Goal: Task Accomplishment & Management: Manage account settings

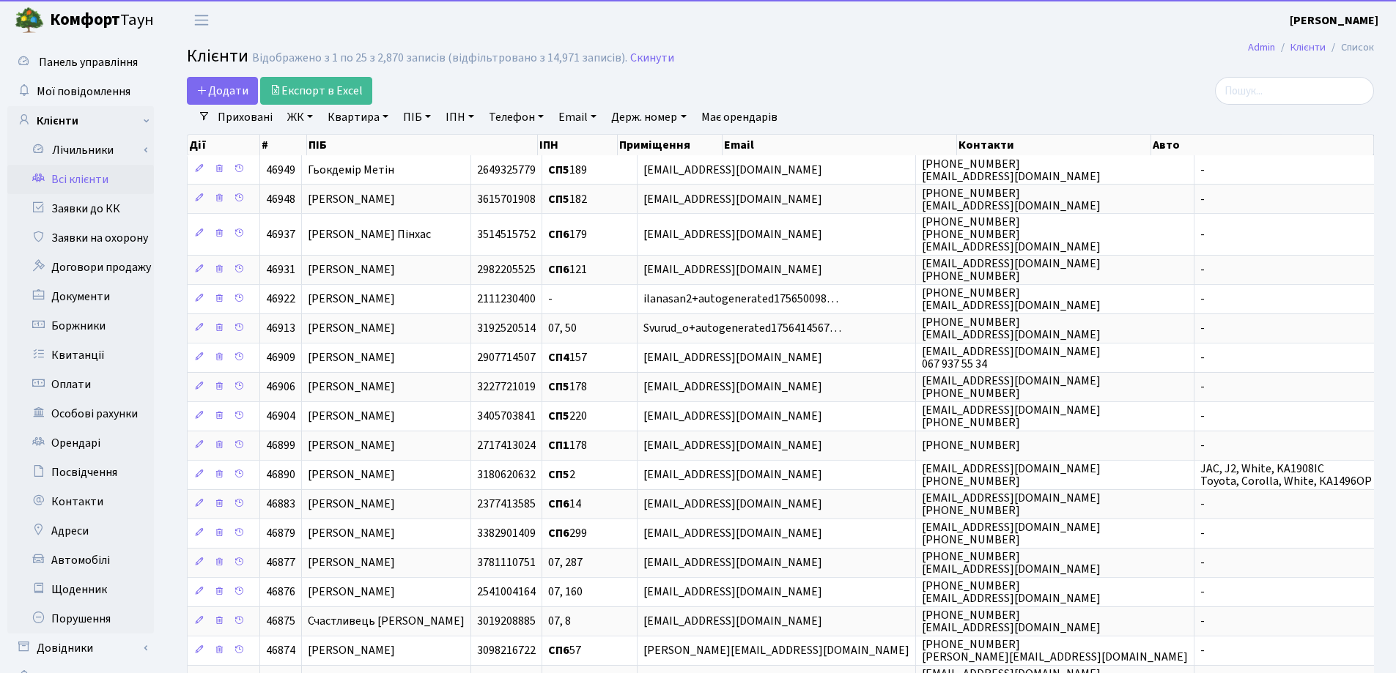
select select "25"
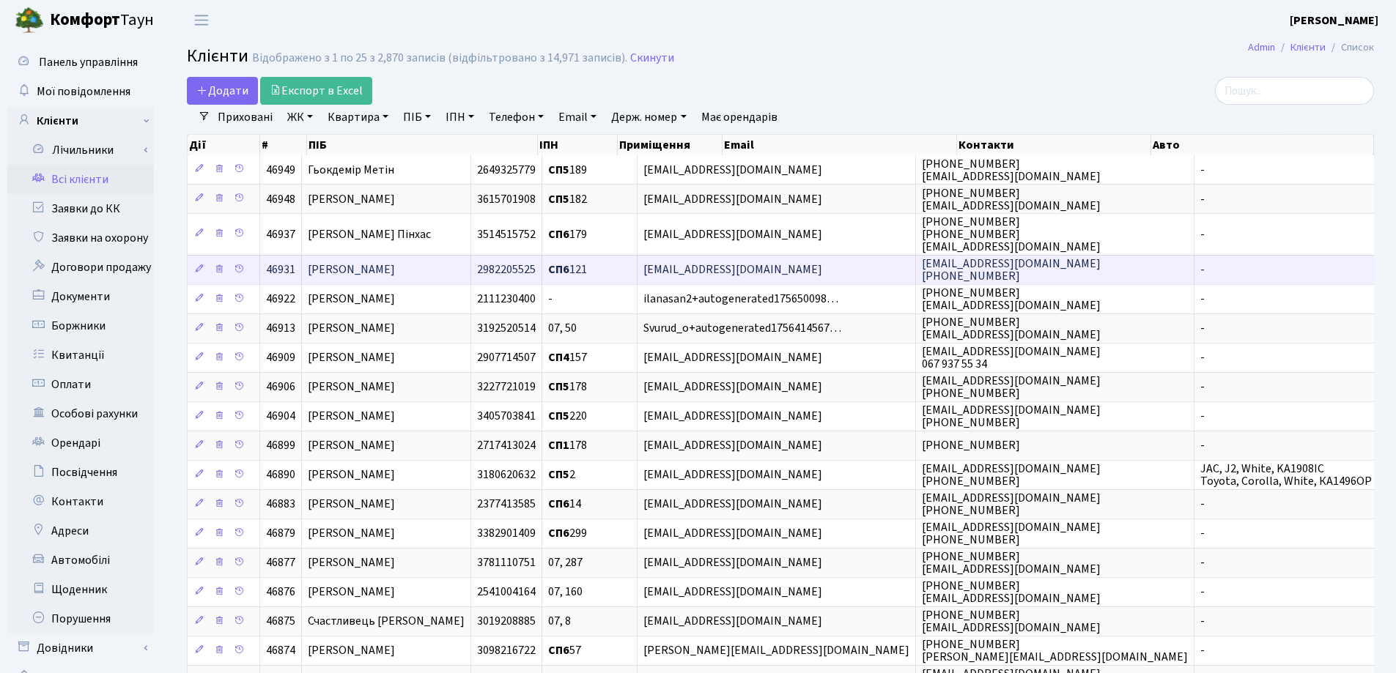
click at [471, 268] on td "[PERSON_NAME]" at bounding box center [386, 269] width 169 height 29
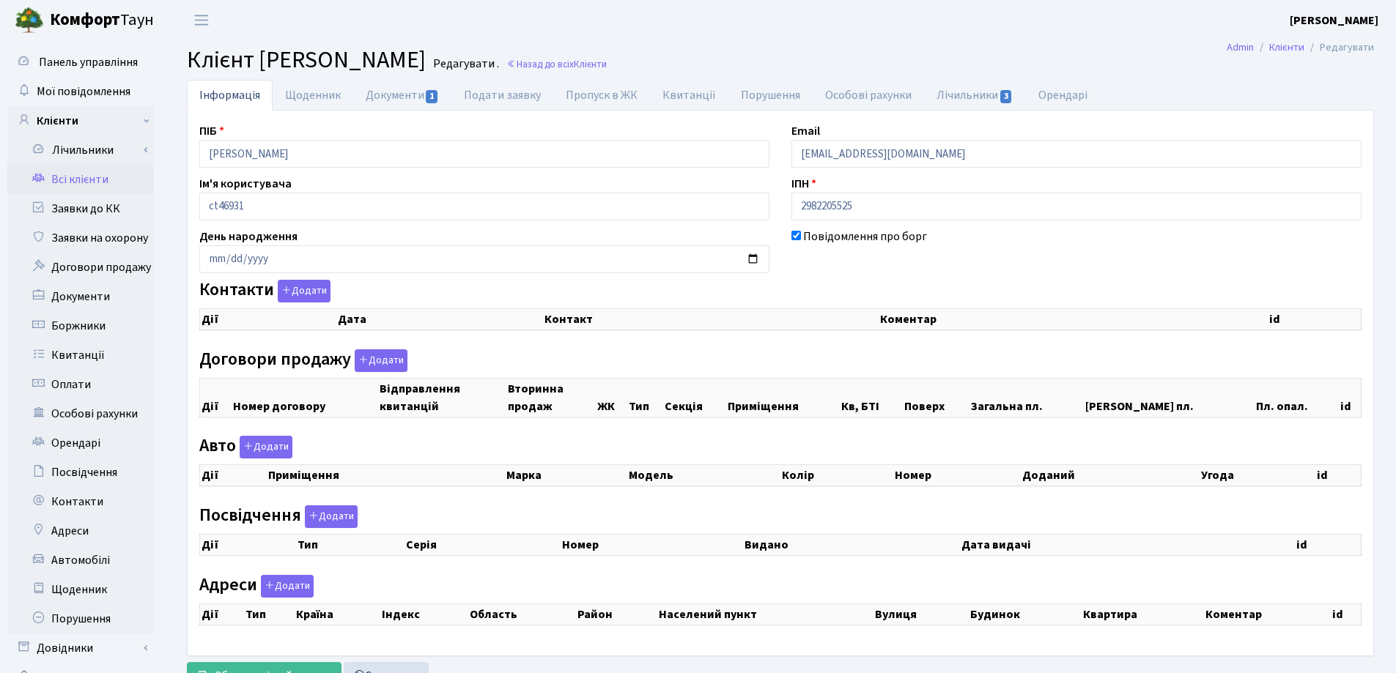
checkbox input "true"
select select "25"
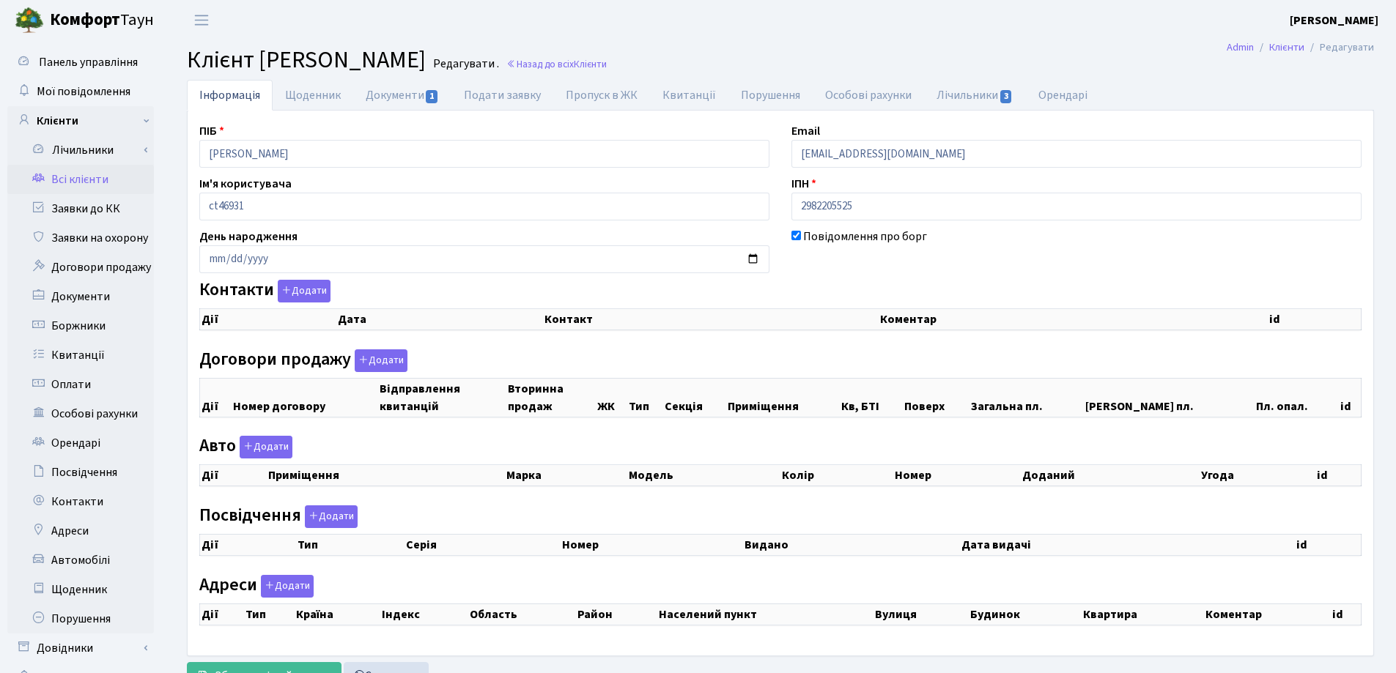
select select "25"
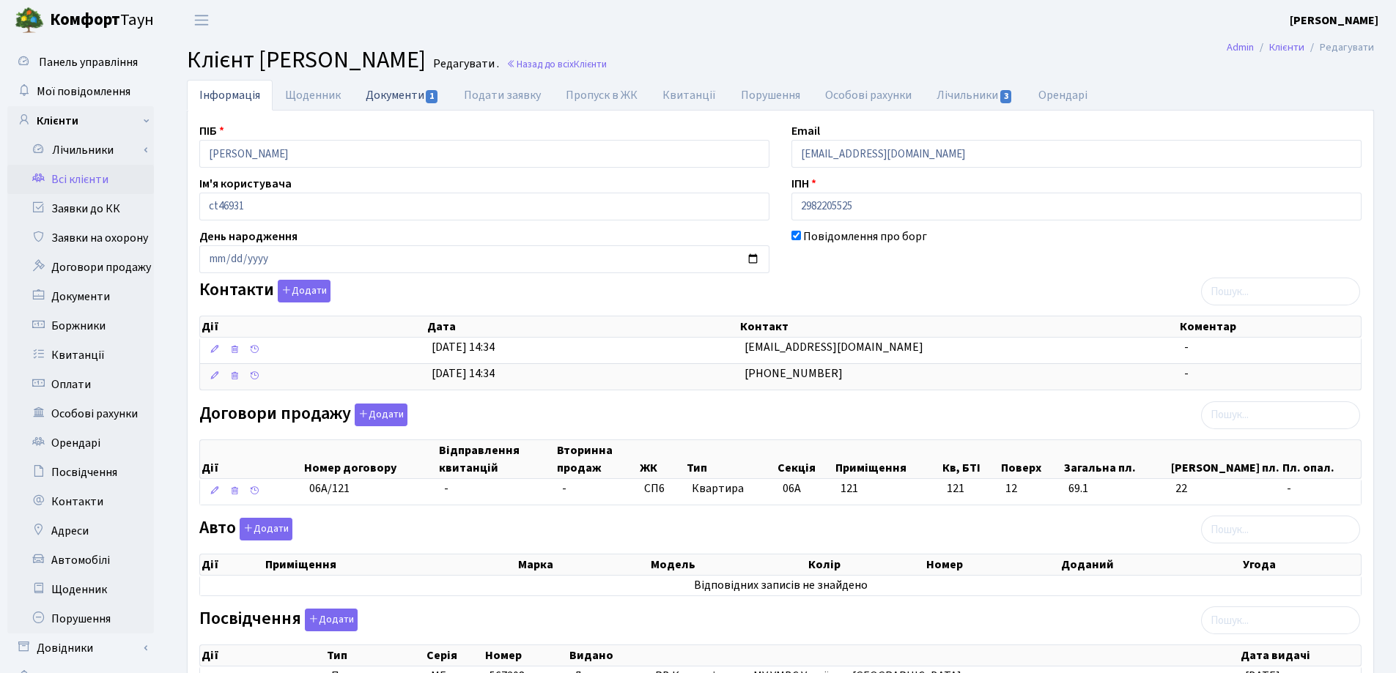
click at [400, 100] on link "Документи 1" at bounding box center [402, 95] width 98 height 30
select select "25"
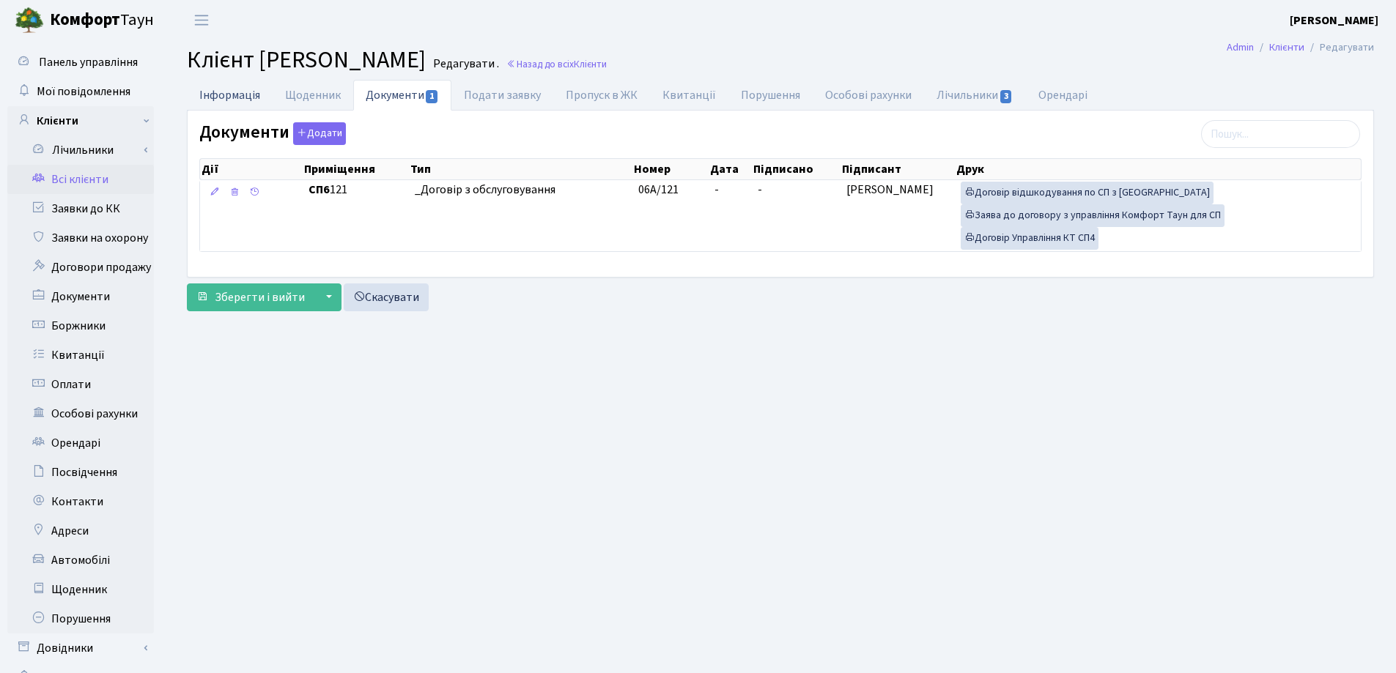
click at [216, 92] on link "Інформація" at bounding box center [230, 95] width 86 height 30
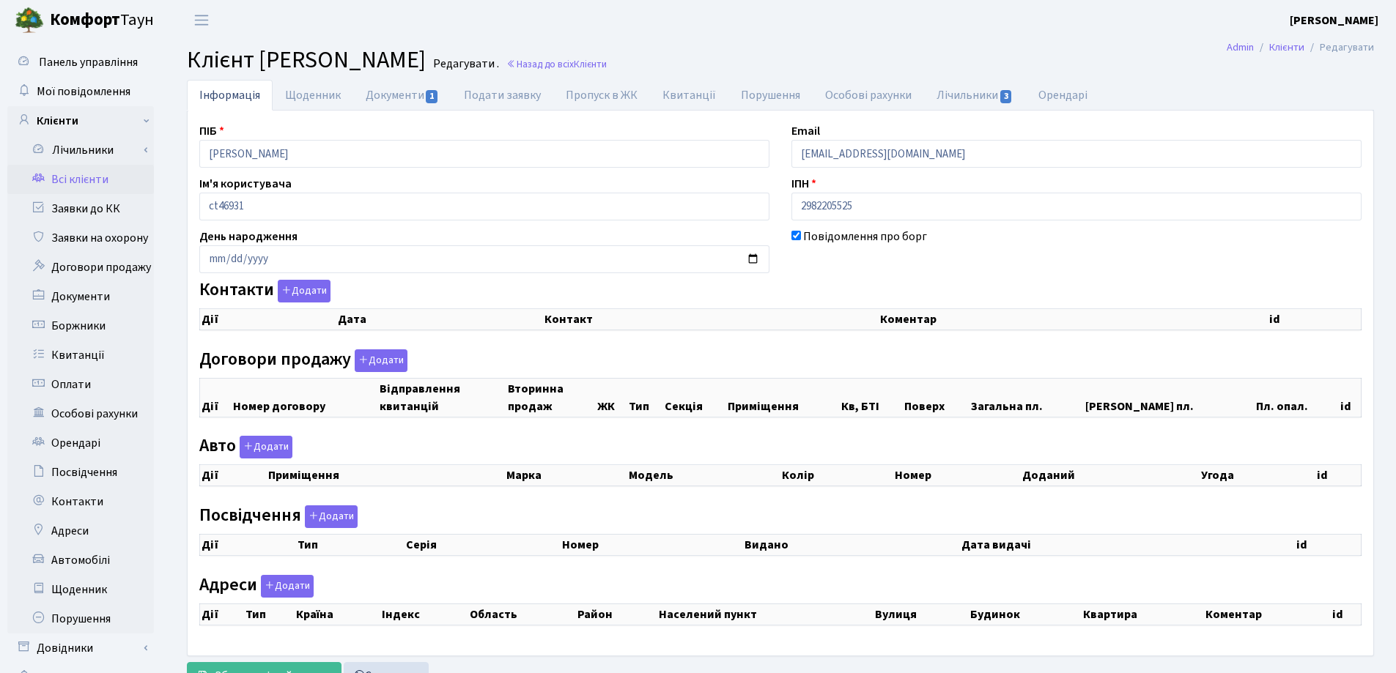
checkbox input "true"
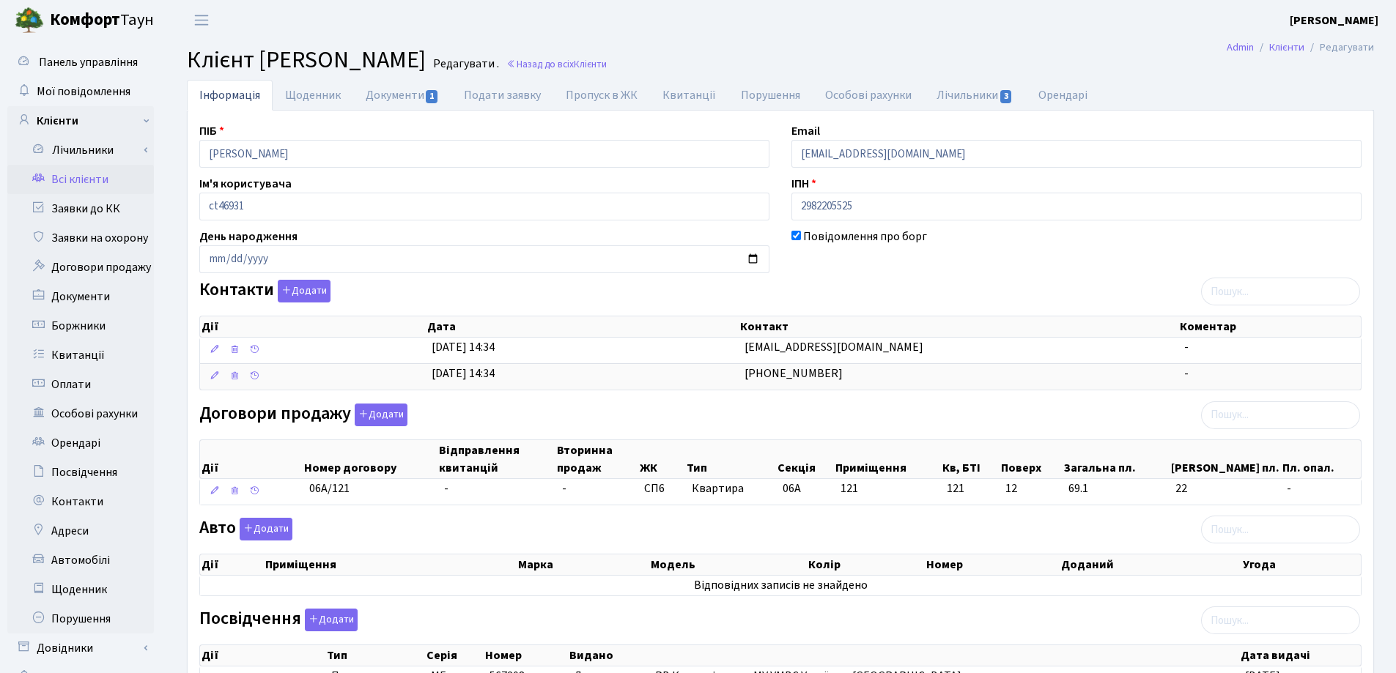
scroll to position [273, 0]
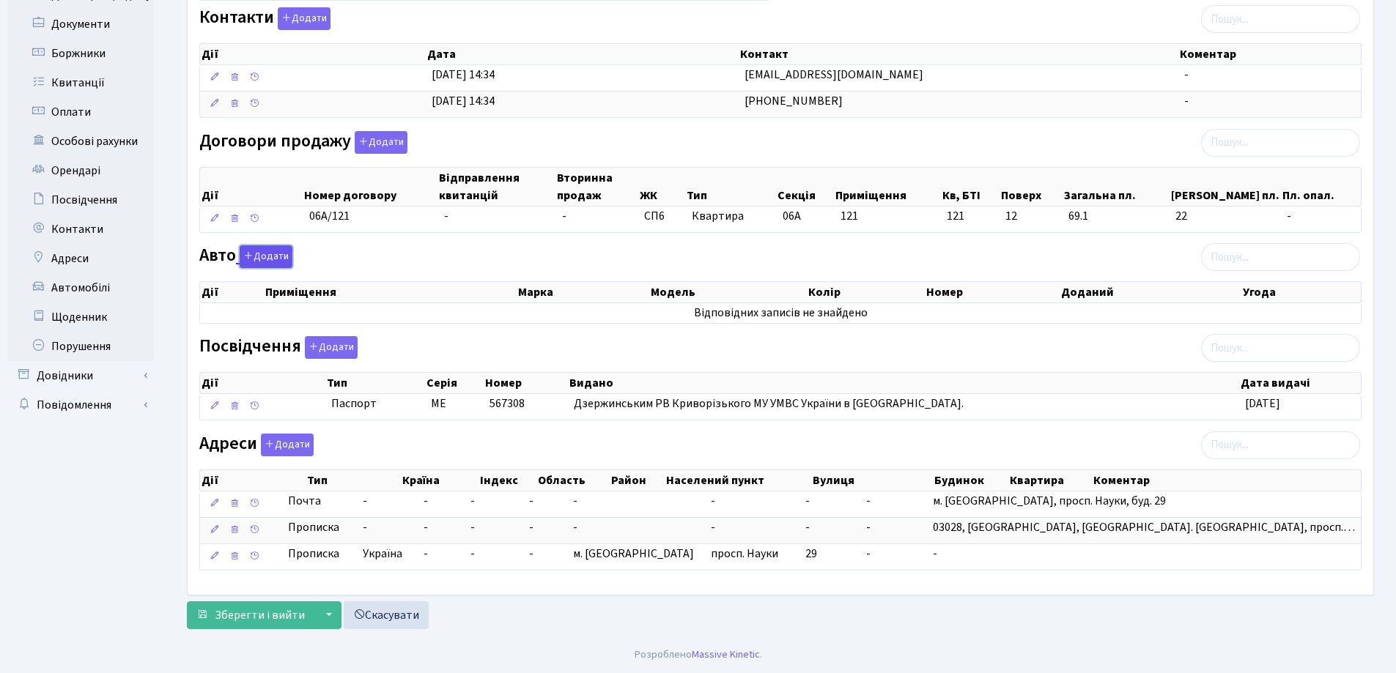
click at [254, 256] on button "Додати" at bounding box center [266, 256] width 53 height 23
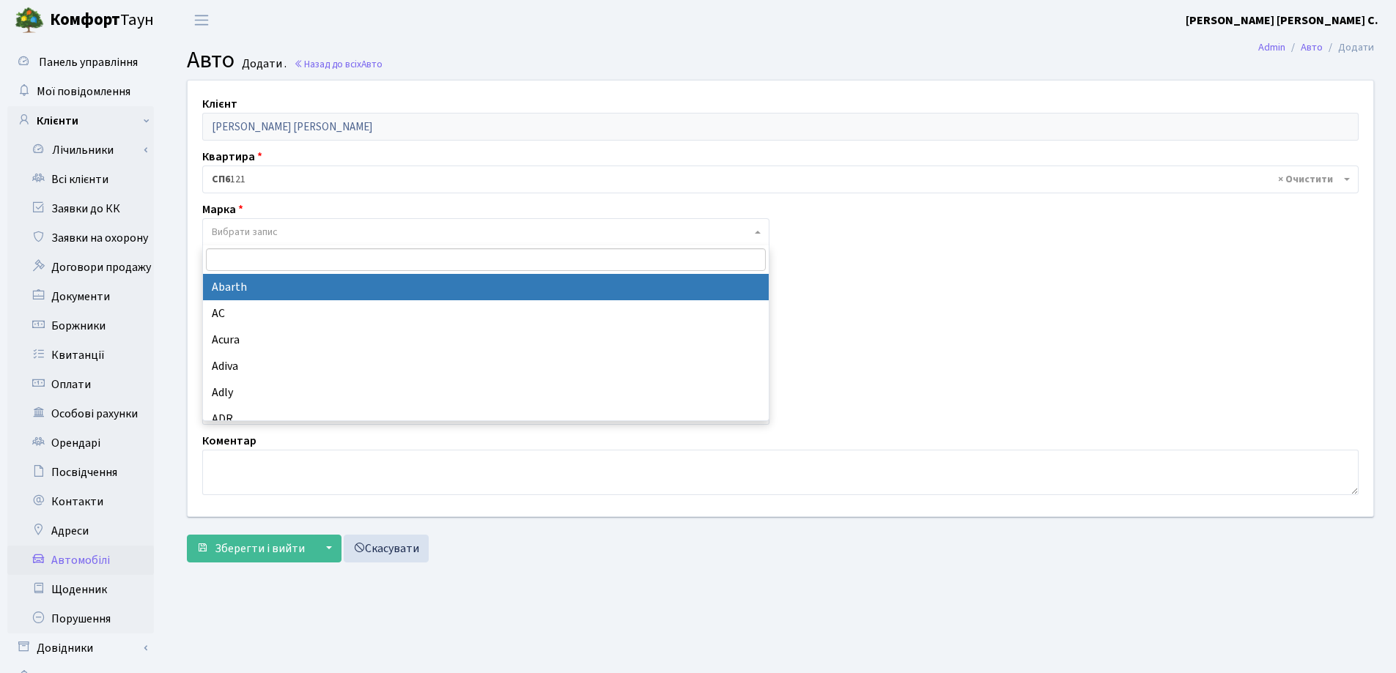
click at [289, 230] on span "Вибрати запис" at bounding box center [481, 232] width 539 height 15
type input "A"
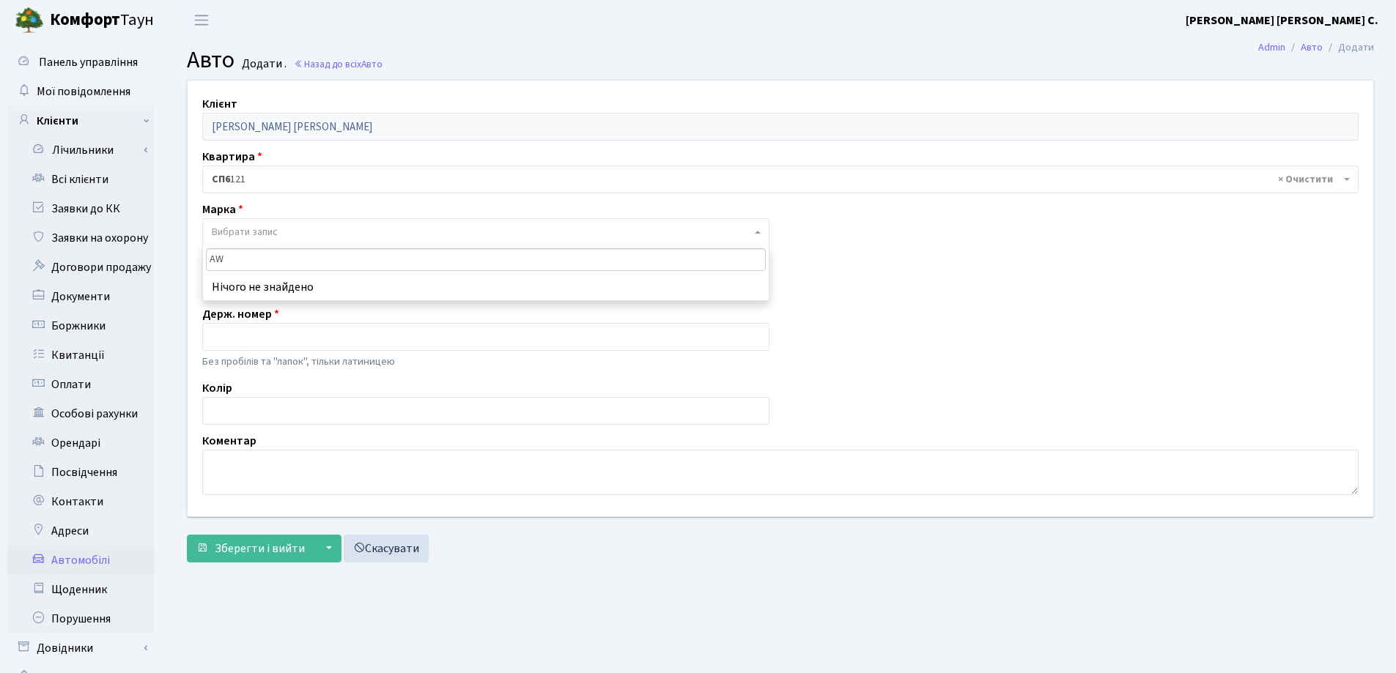
type input "A"
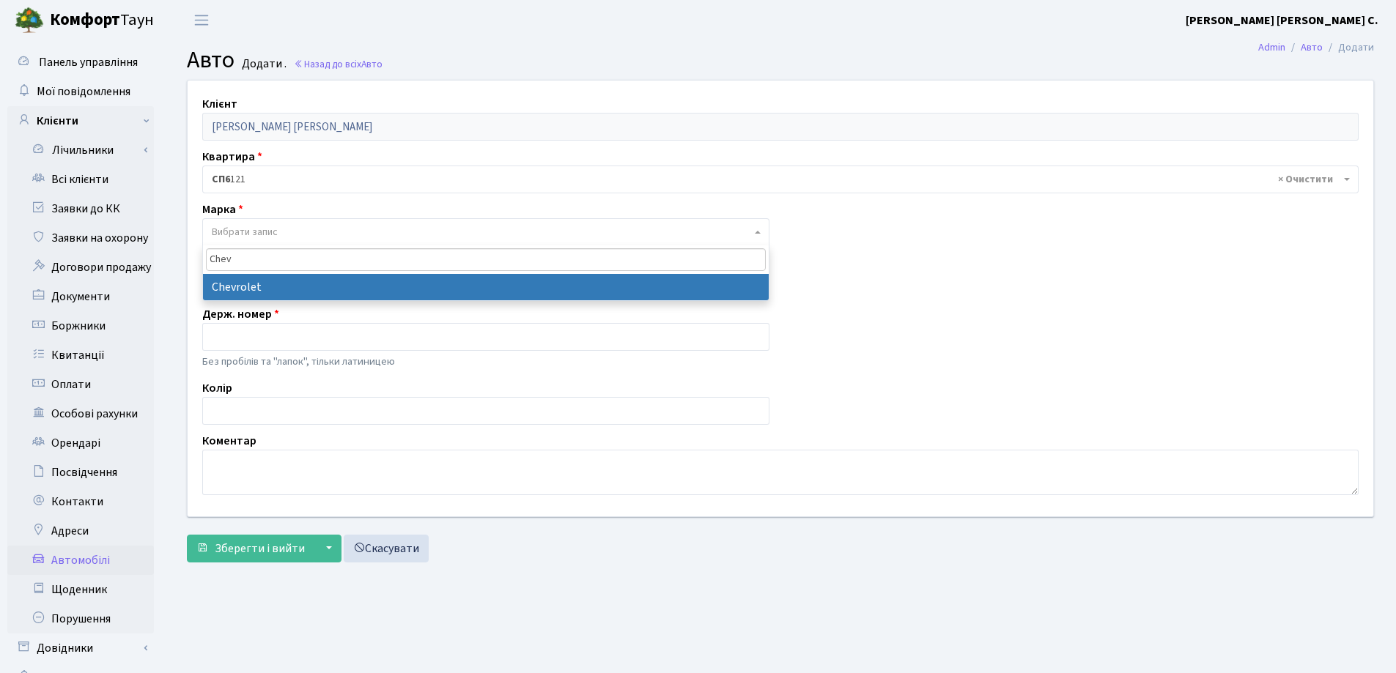
type input "Chev"
select select "30"
select select
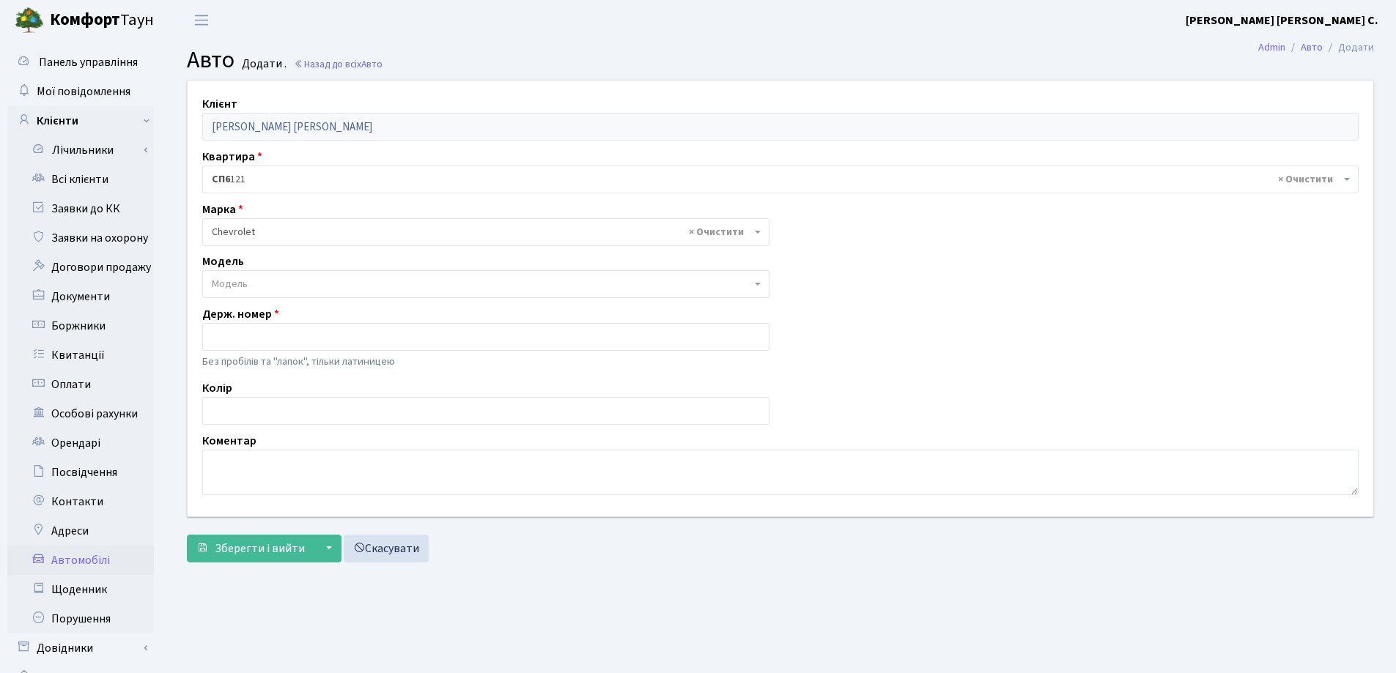
click at [268, 283] on span "Модель" at bounding box center [481, 284] width 539 height 15
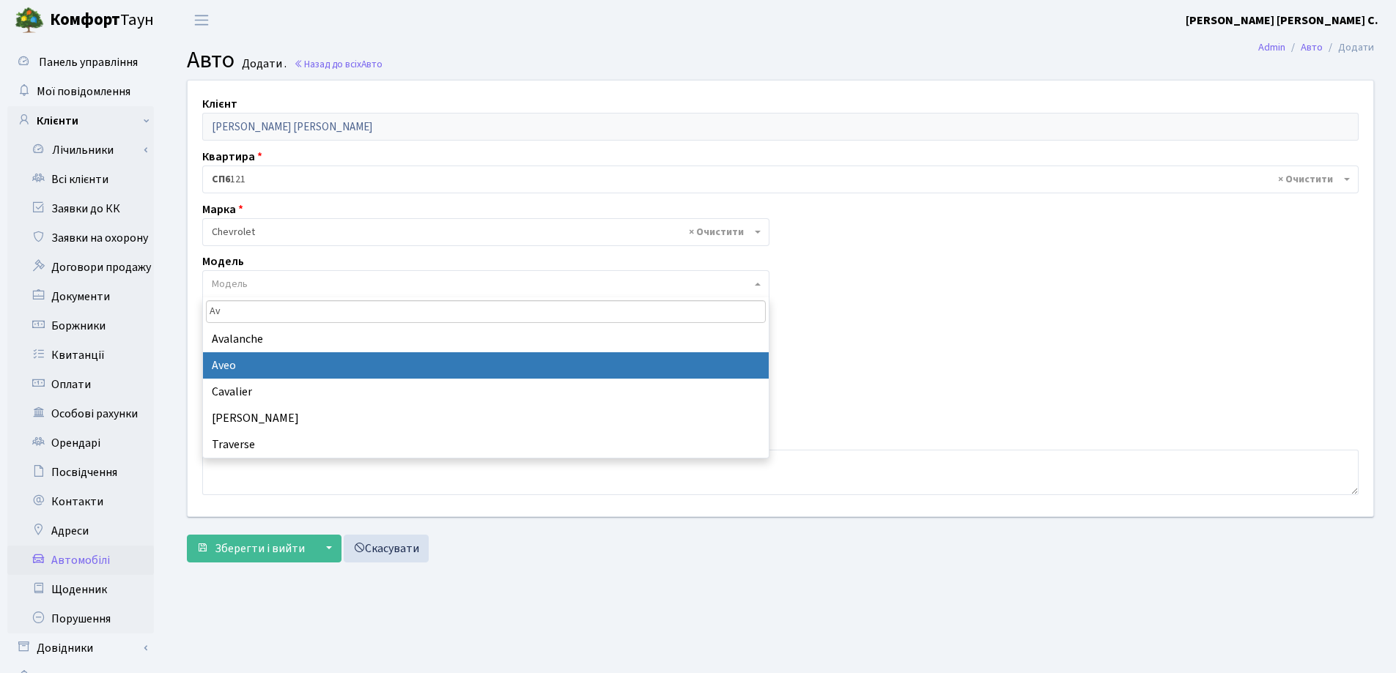
type input "Av"
select select "325"
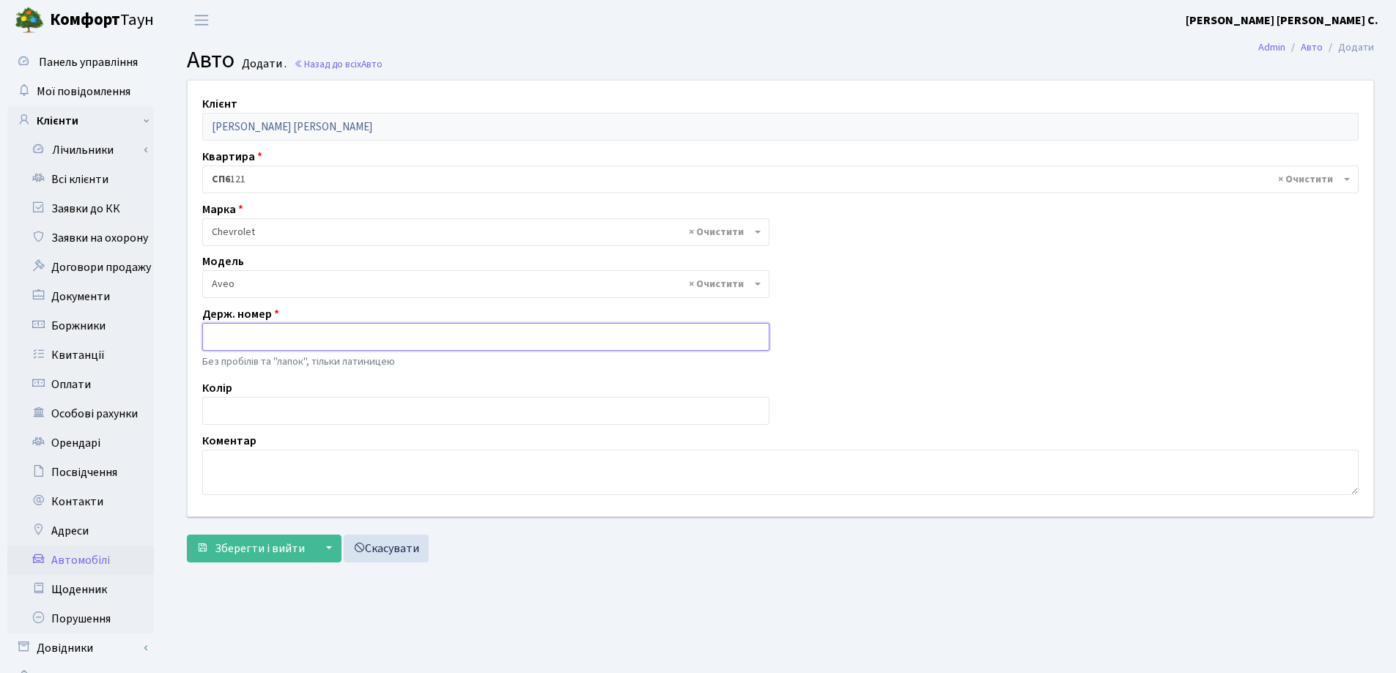
click at [264, 343] on input "text" at bounding box center [485, 337] width 567 height 28
type input "AE2498CI"
click at [236, 544] on span "Зберегти і вийти" at bounding box center [260, 549] width 90 height 16
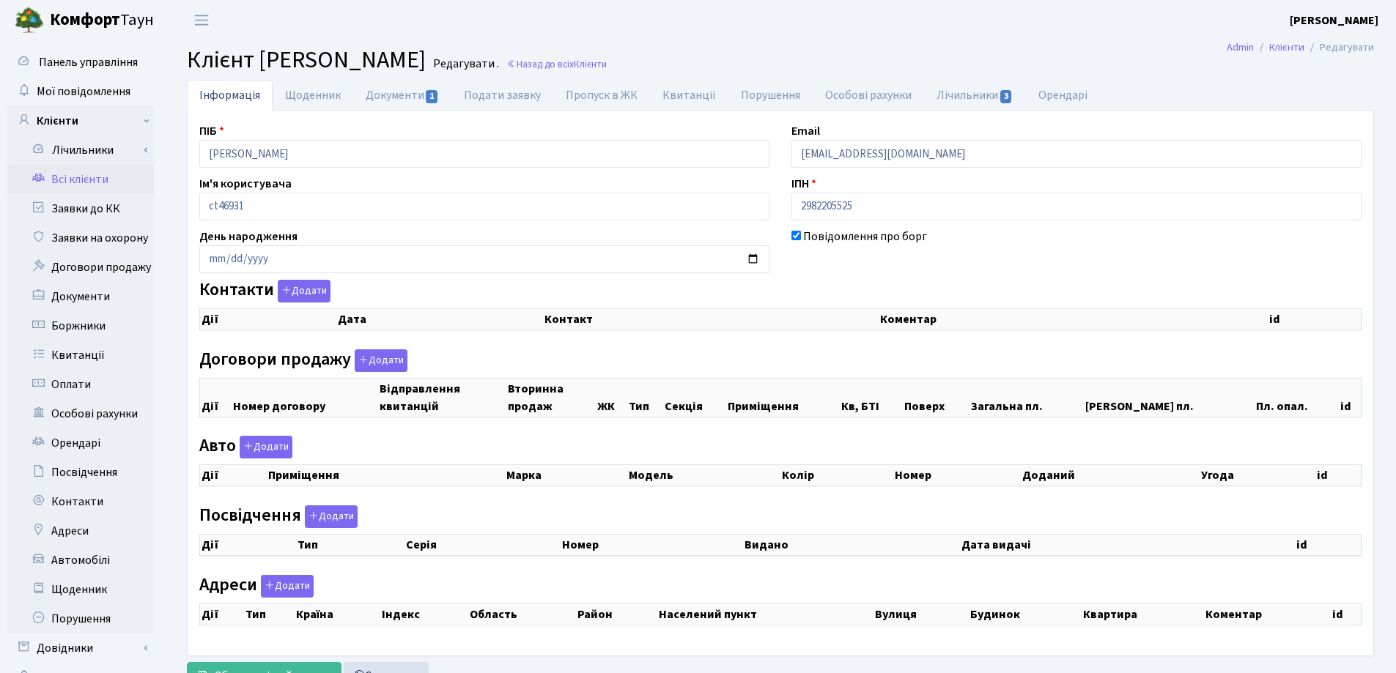
checkbox input "true"
select select "25"
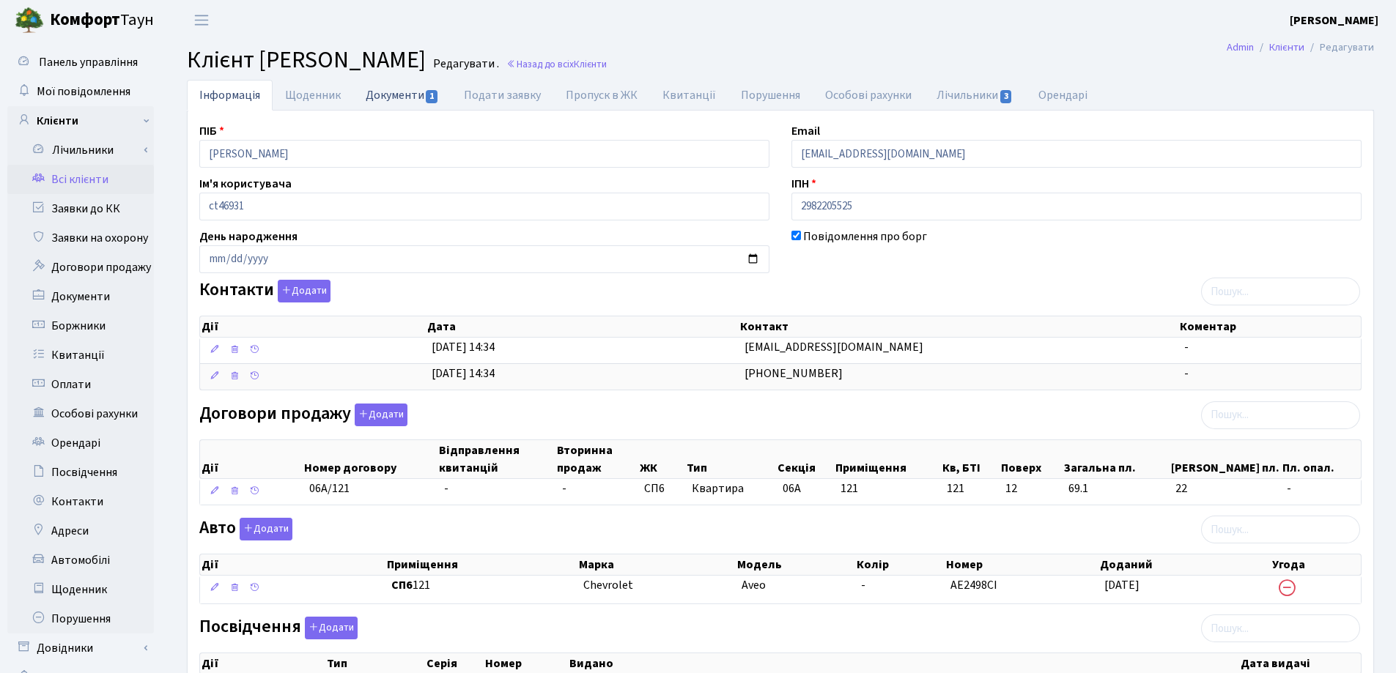
click at [399, 103] on link "Документи 1" at bounding box center [402, 95] width 98 height 30
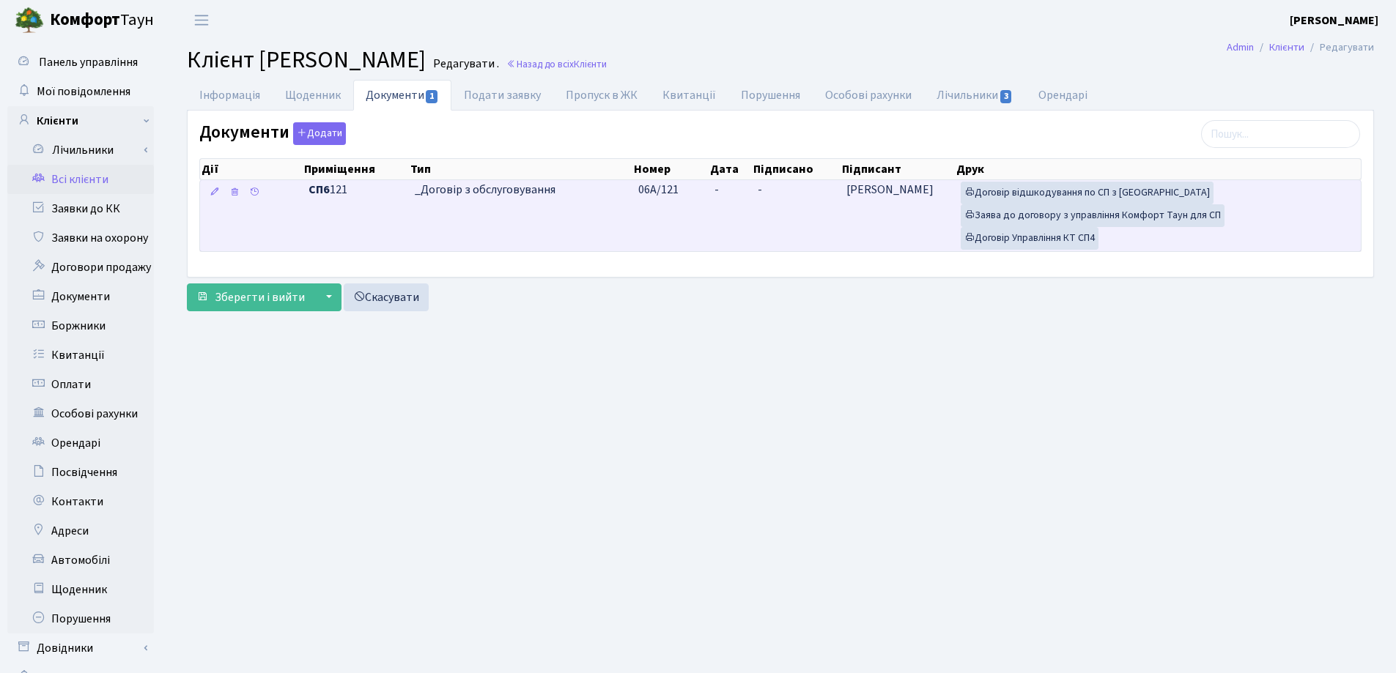
click at [736, 185] on td "-" at bounding box center [729, 215] width 42 height 71
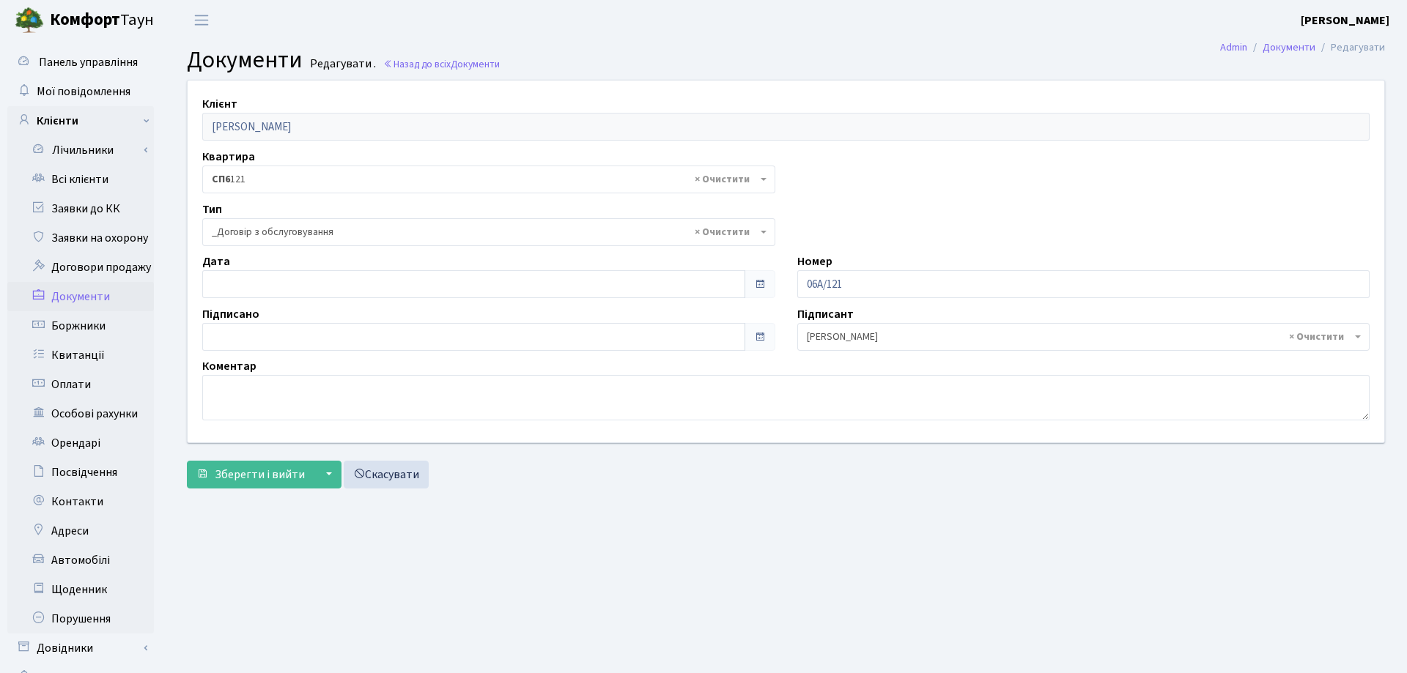
select select "289"
type input "04.09.2025"
click at [341, 288] on input "[DATE]" at bounding box center [470, 284] width 537 height 28
click at [244, 484] on button "Зберегти і вийти" at bounding box center [250, 475] width 127 height 28
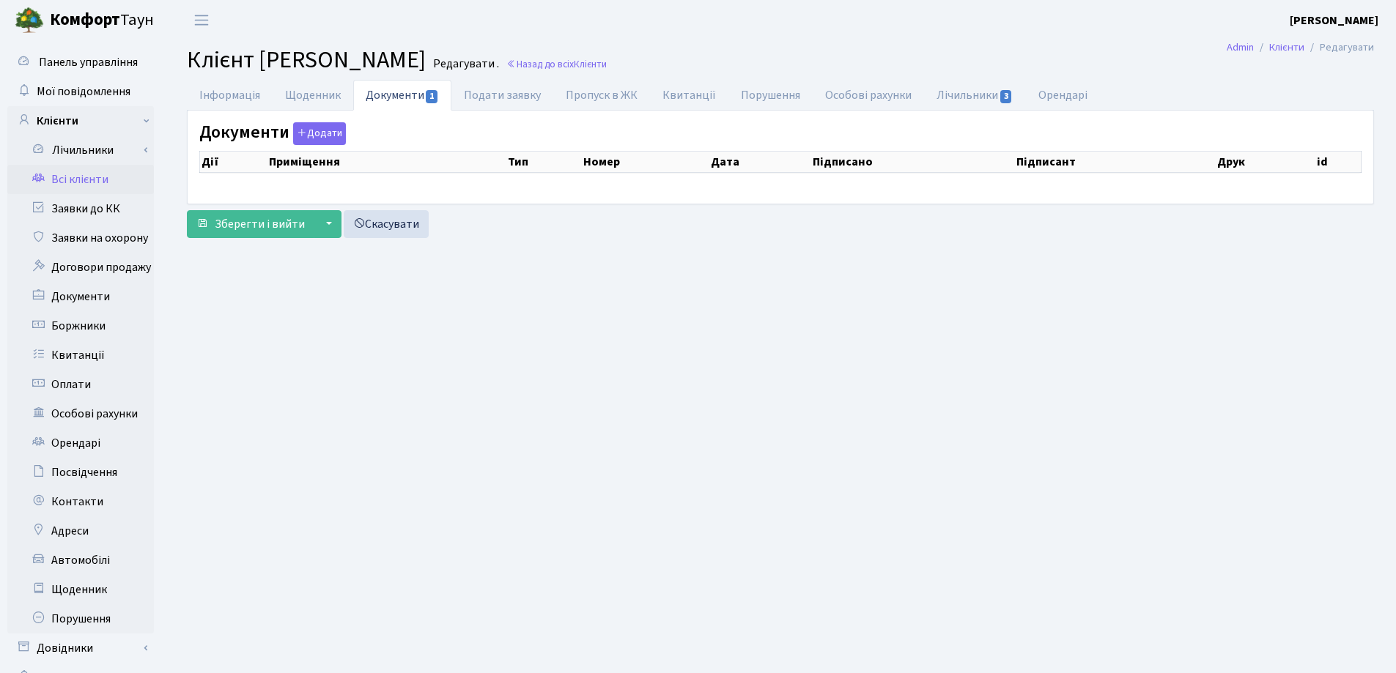
select select "25"
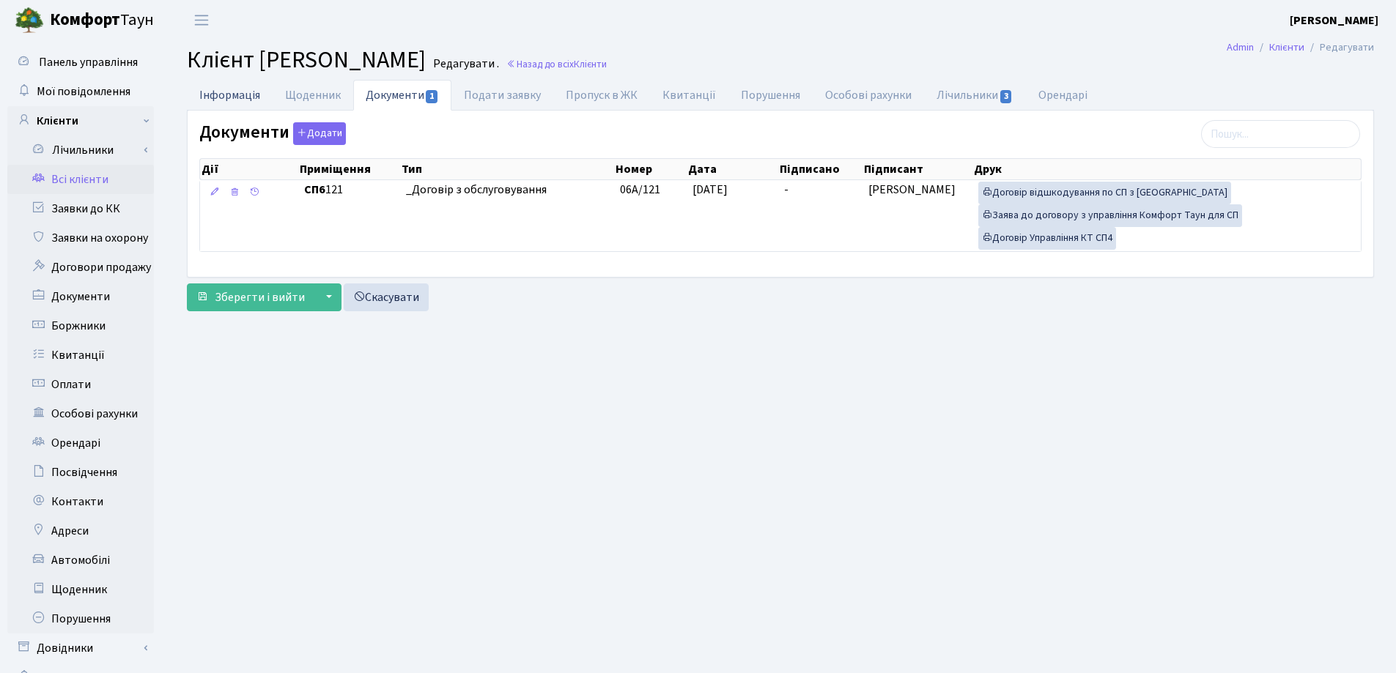
click at [221, 90] on link "Інформація" at bounding box center [230, 95] width 86 height 30
select select "25"
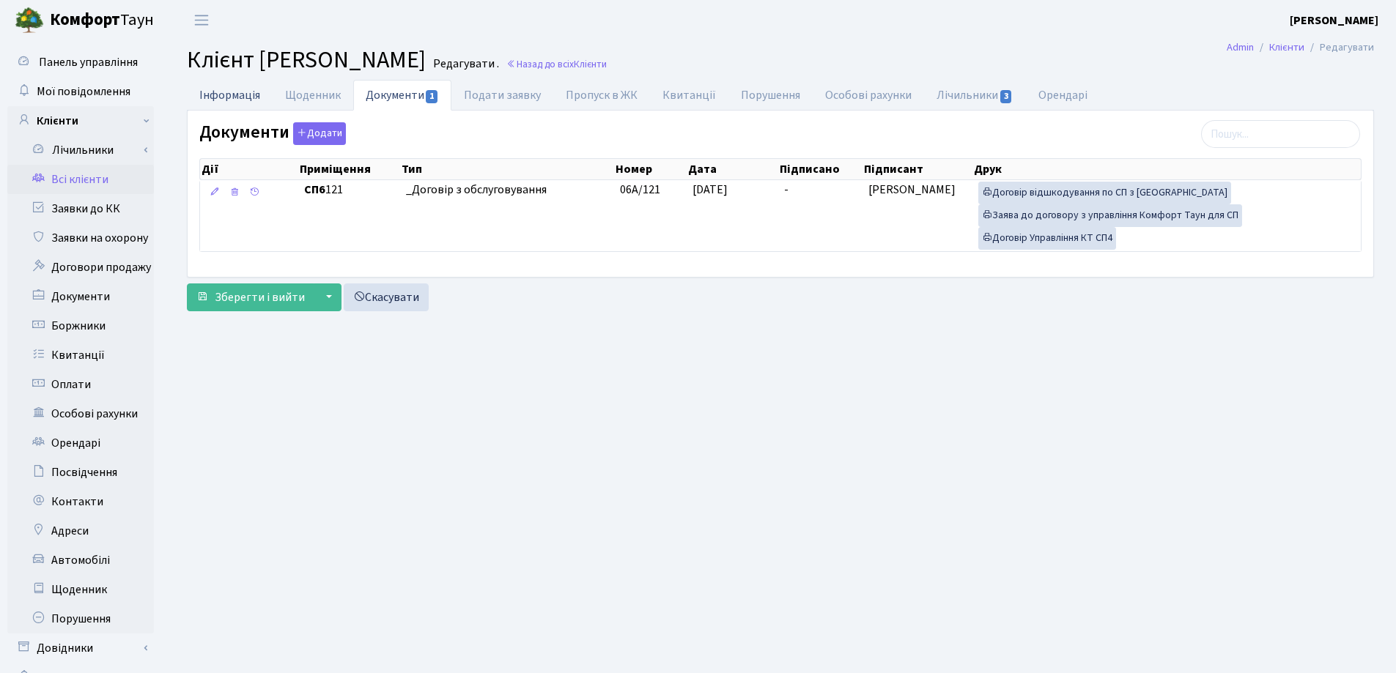
select select "25"
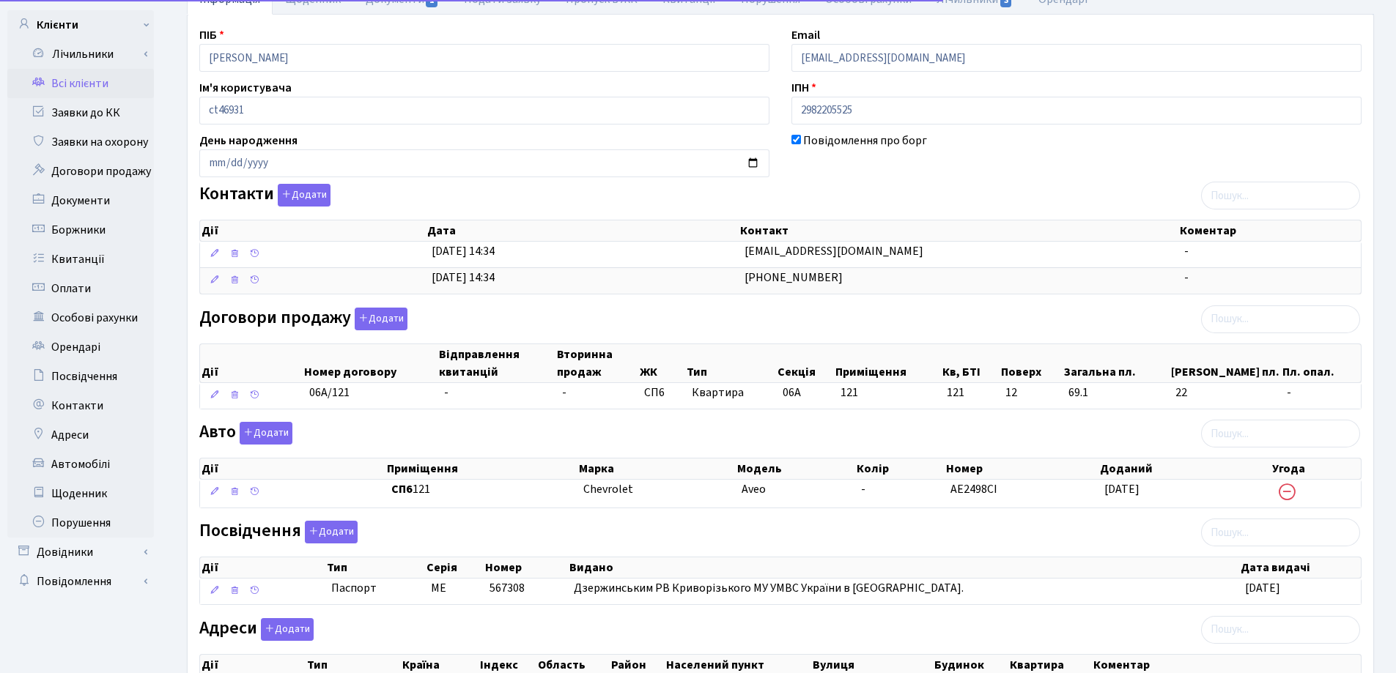
scroll to position [281, 0]
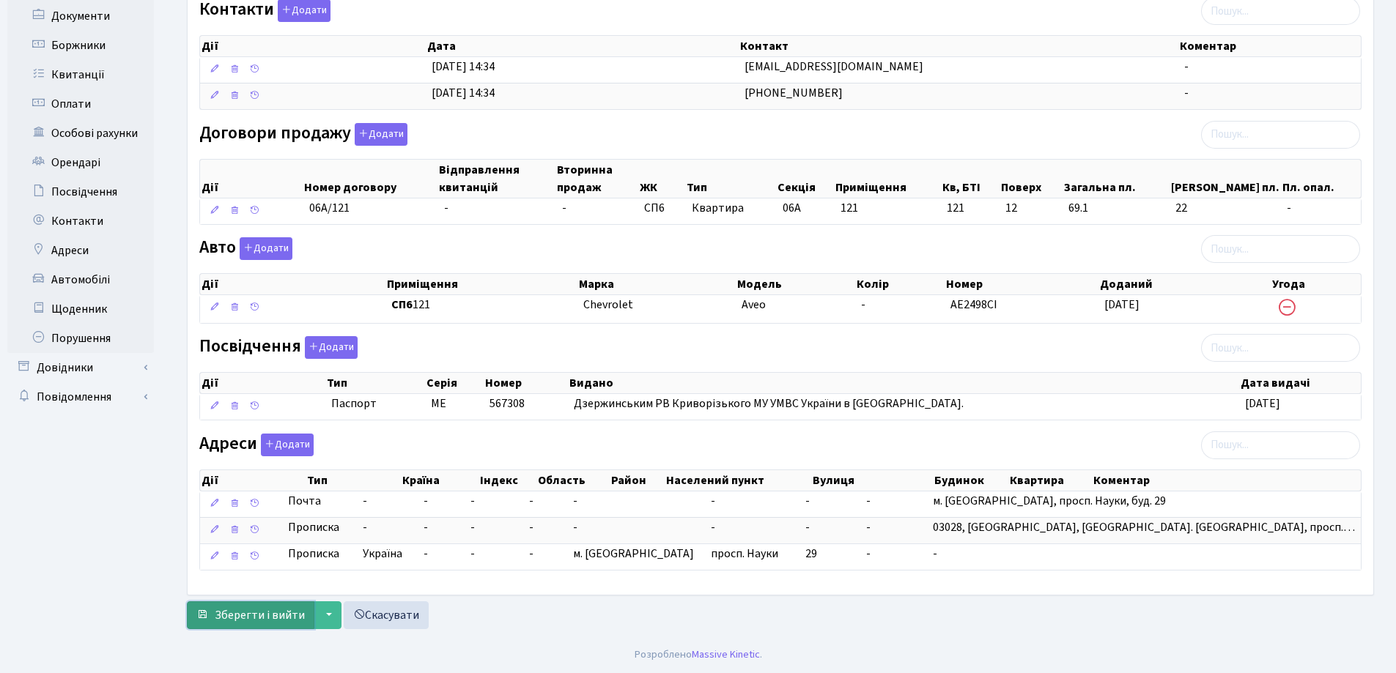
click at [259, 616] on span "Зберегти і вийти" at bounding box center [260, 615] width 90 height 16
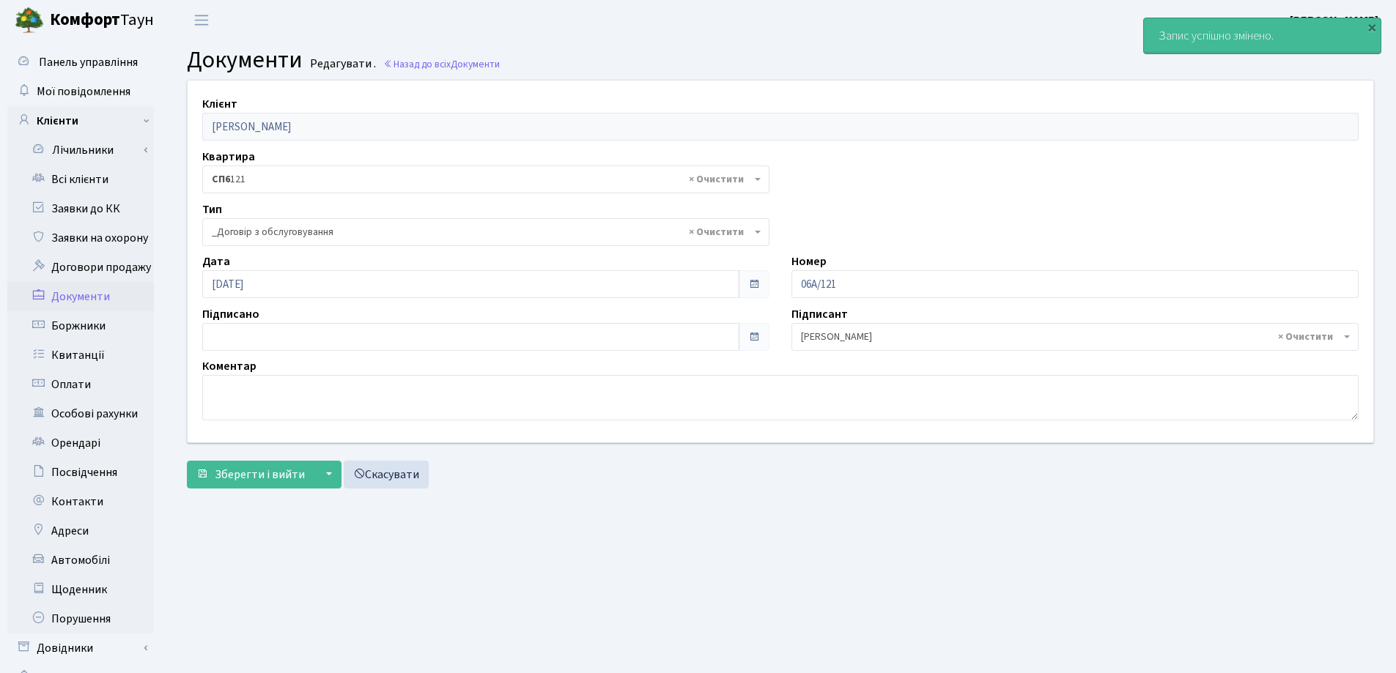
select select "289"
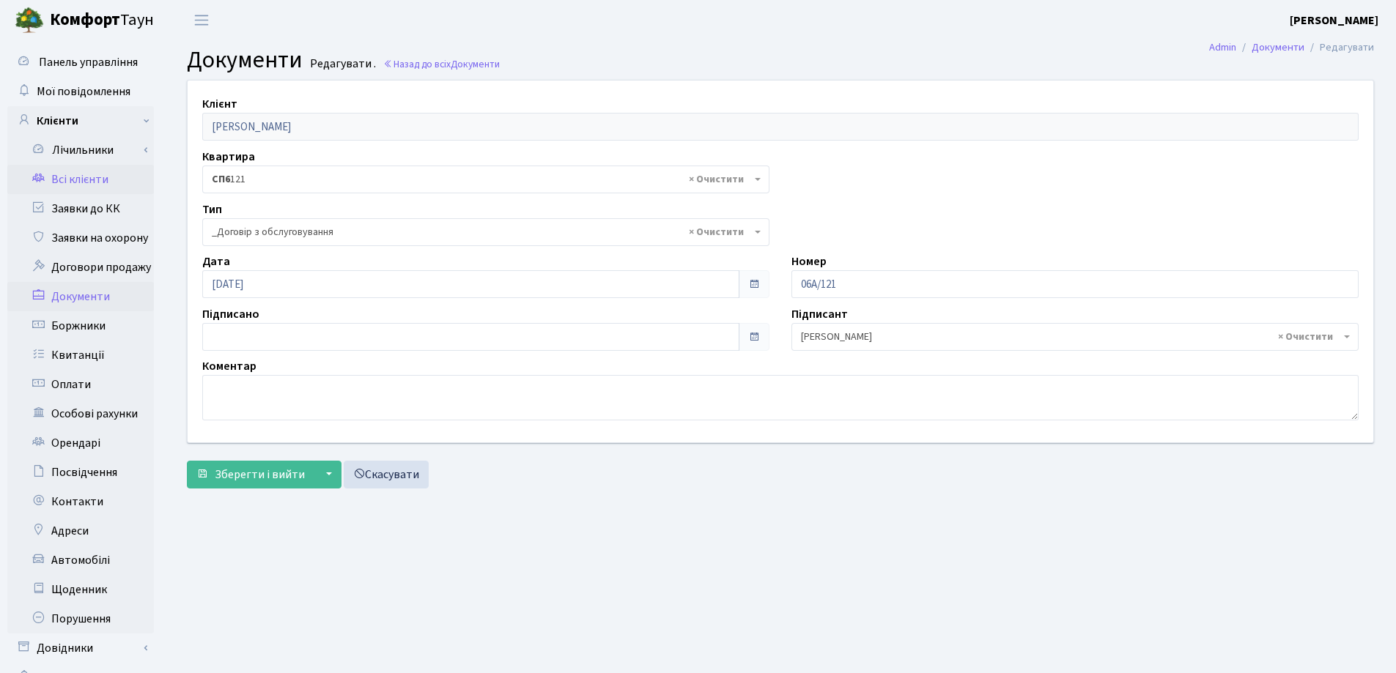
click at [80, 187] on link "Всі клієнти" at bounding box center [80, 179] width 147 height 29
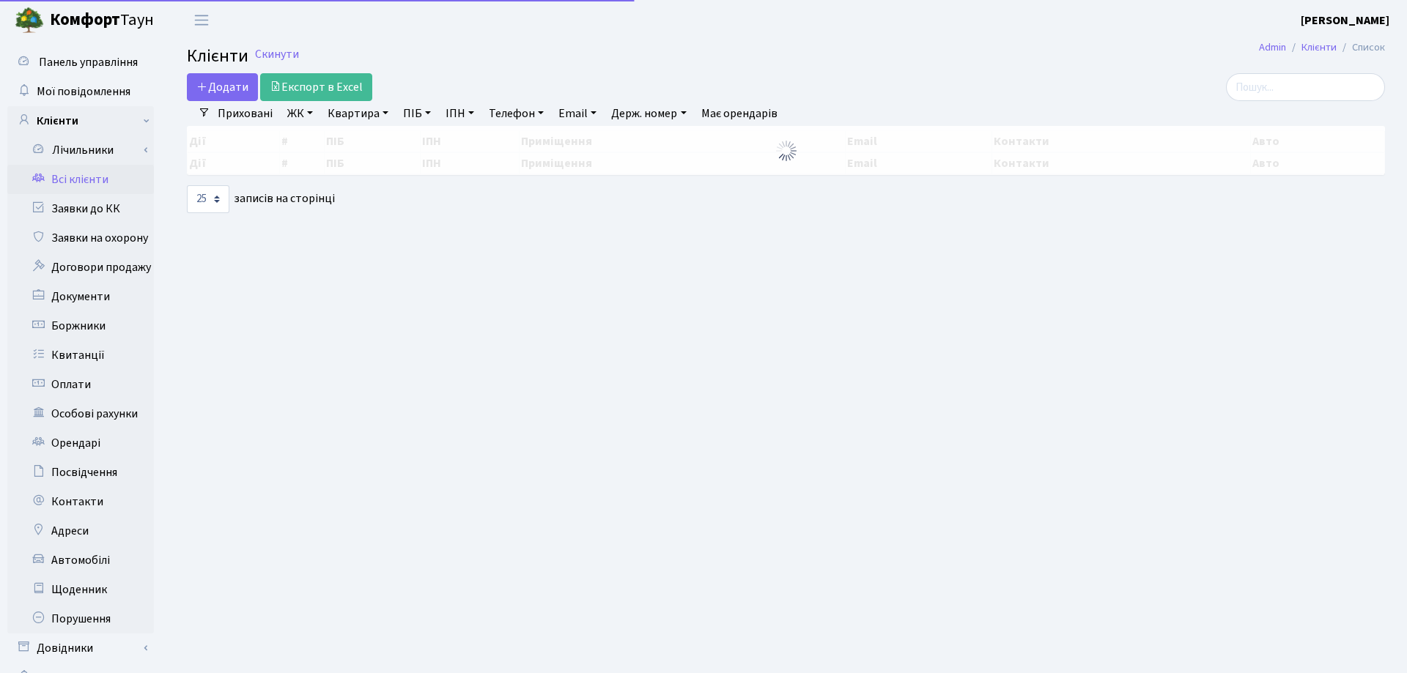
select select "25"
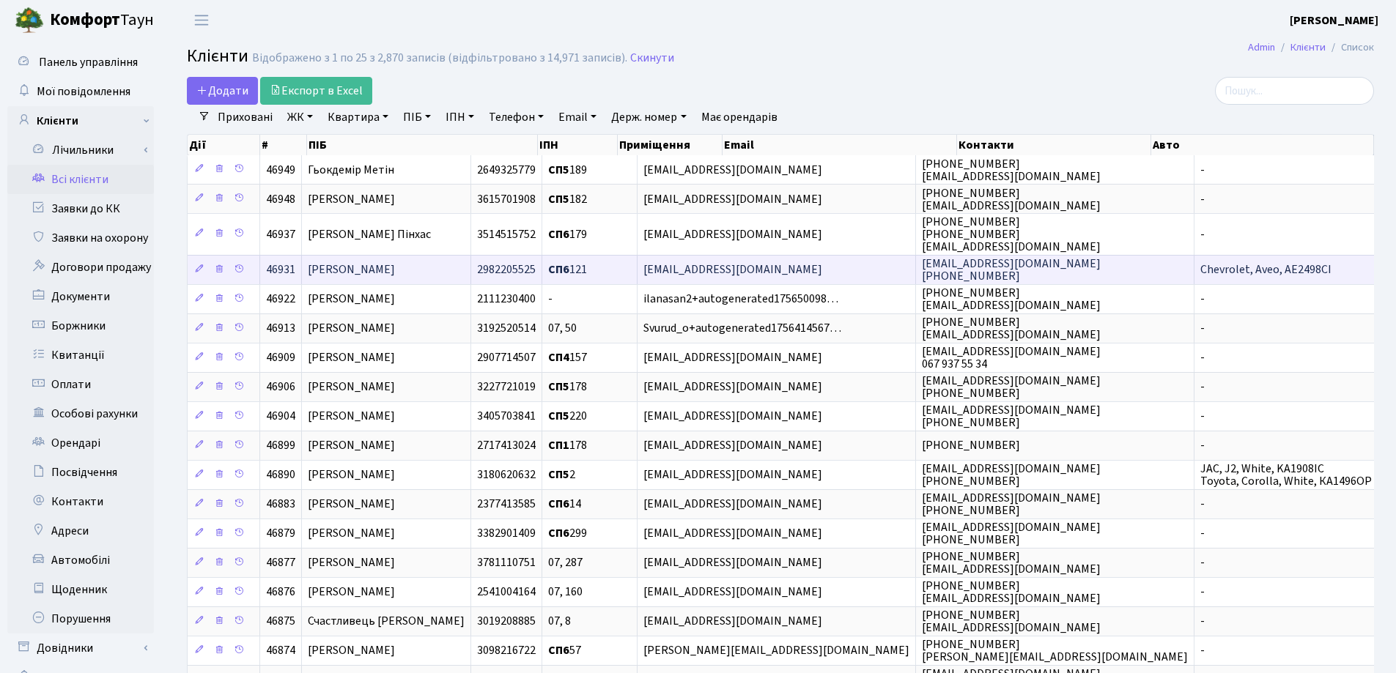
click at [471, 273] on td "[PERSON_NAME]" at bounding box center [386, 269] width 169 height 29
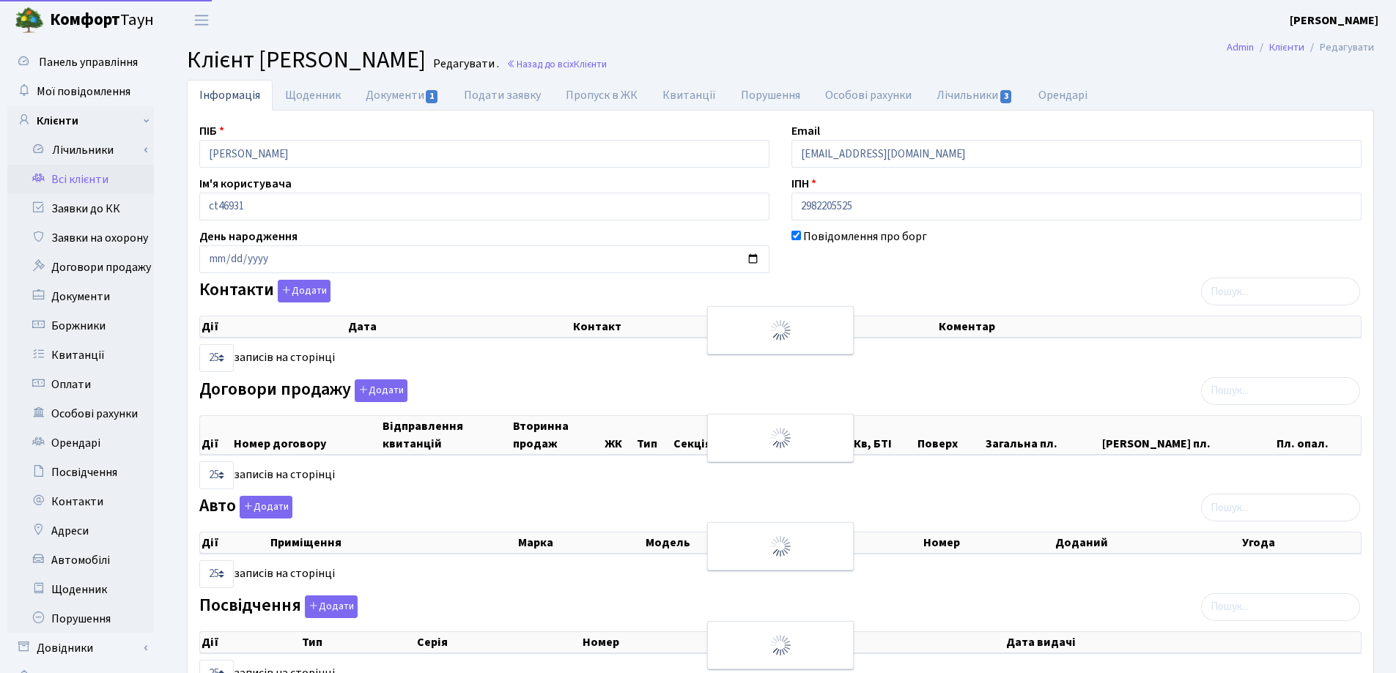
select select "25"
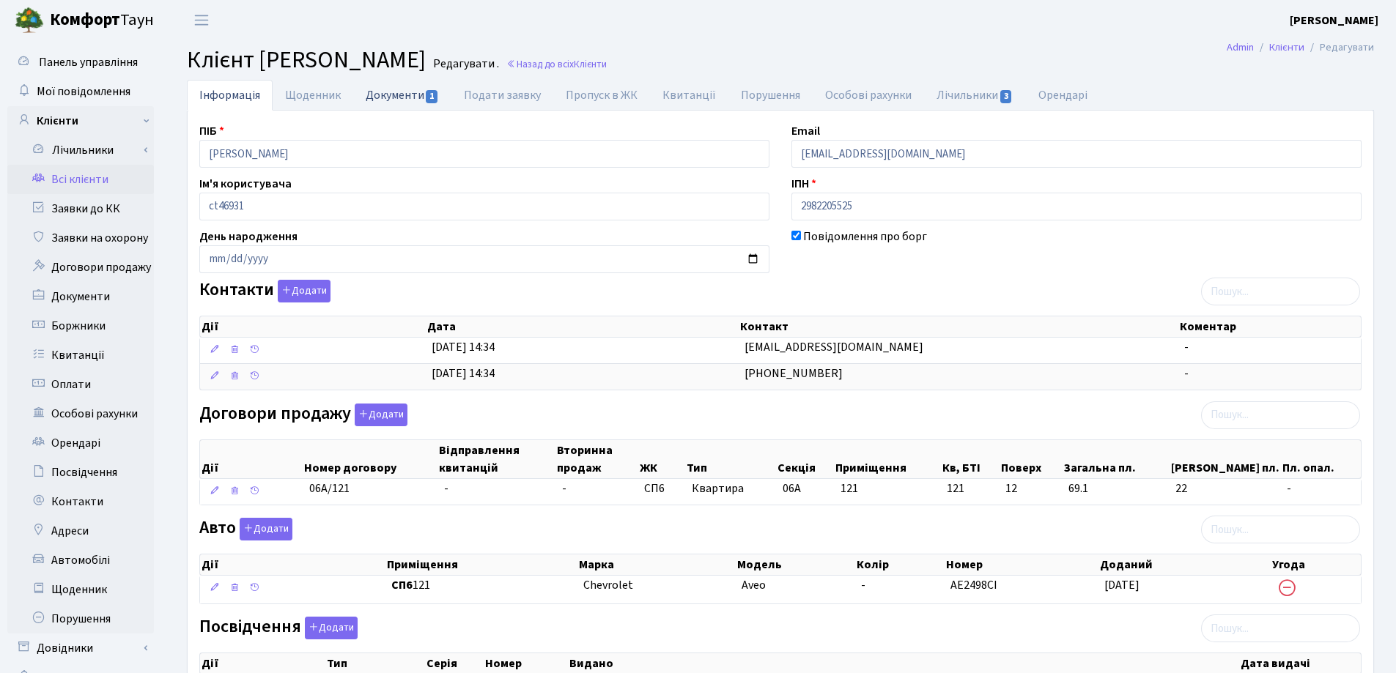
click at [402, 97] on link "Документи 1" at bounding box center [402, 95] width 98 height 30
select select "25"
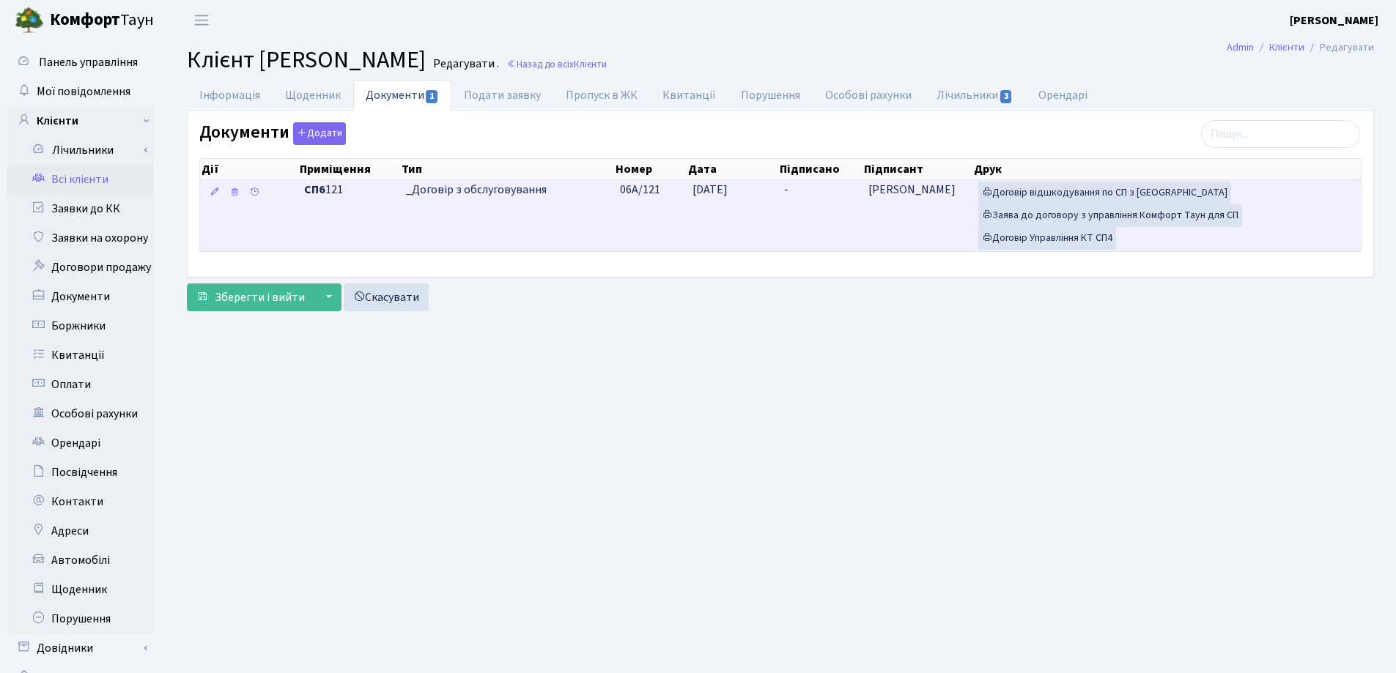
click at [805, 184] on td "-" at bounding box center [820, 215] width 84 height 71
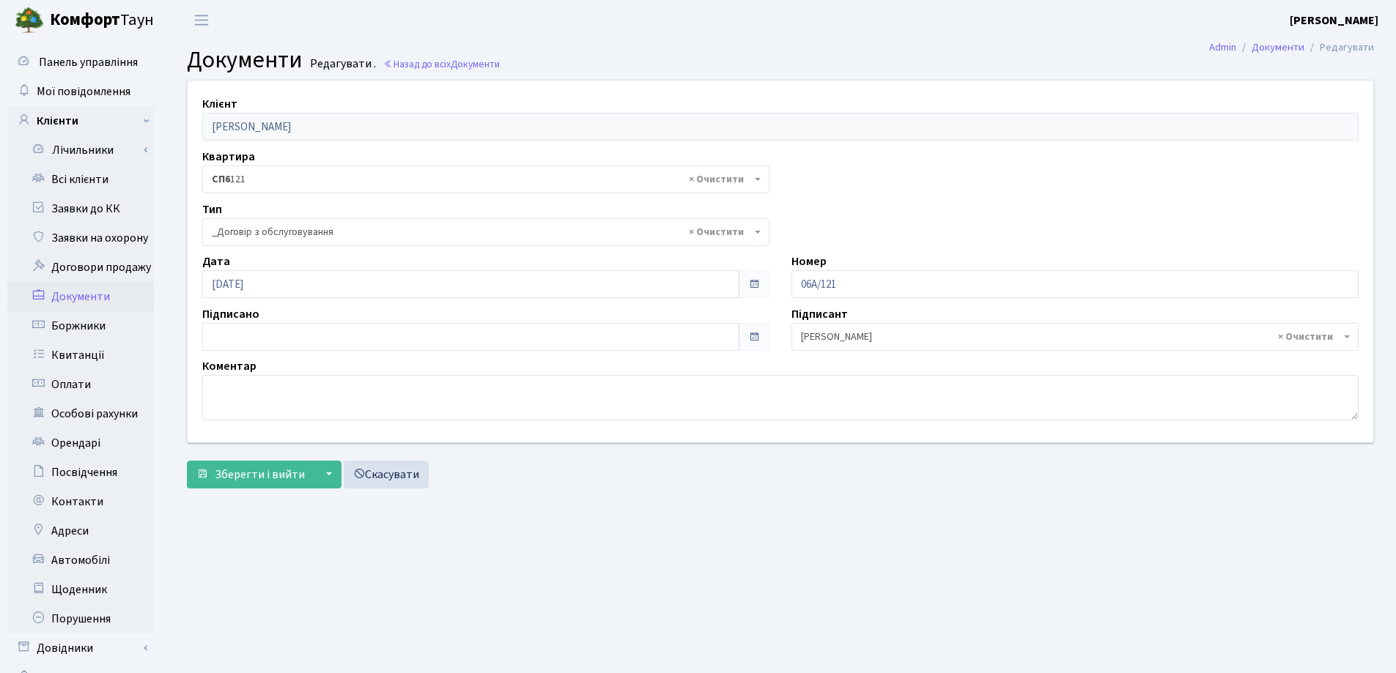
select select "289"
type input "[DATE]"
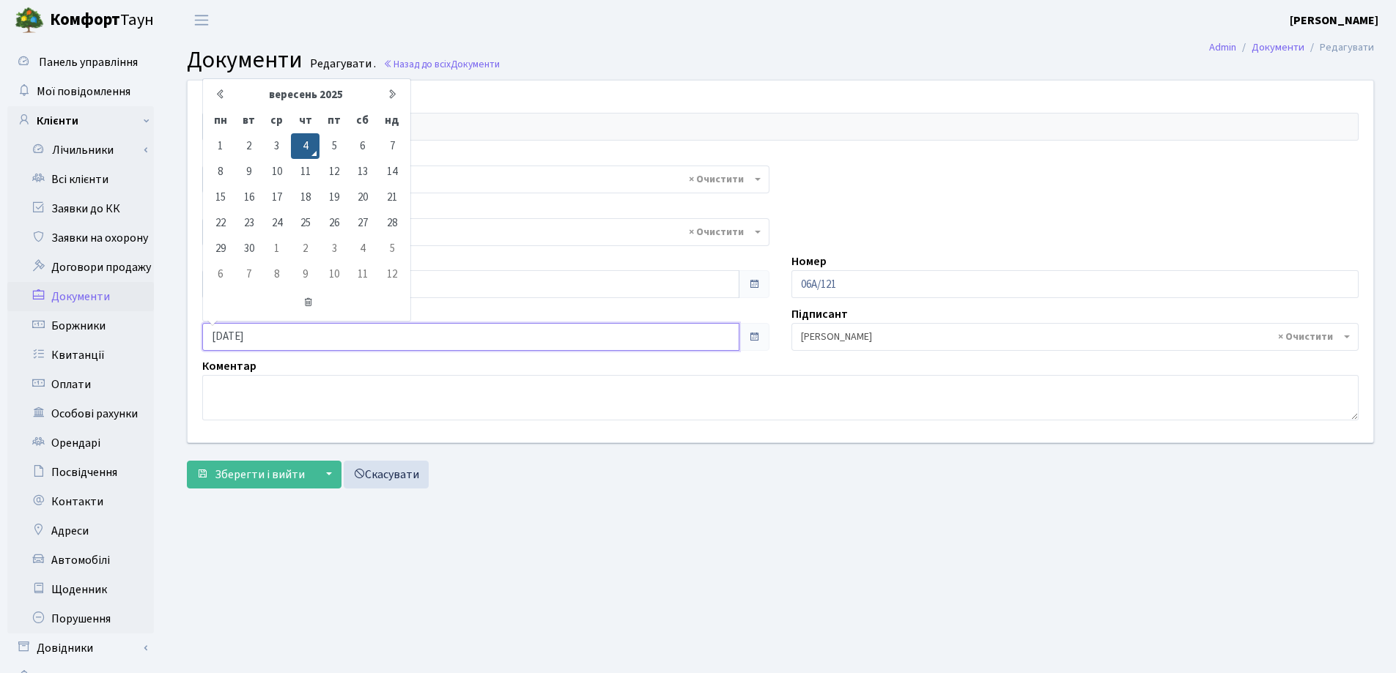
click at [264, 341] on input "[DATE]" at bounding box center [470, 337] width 537 height 28
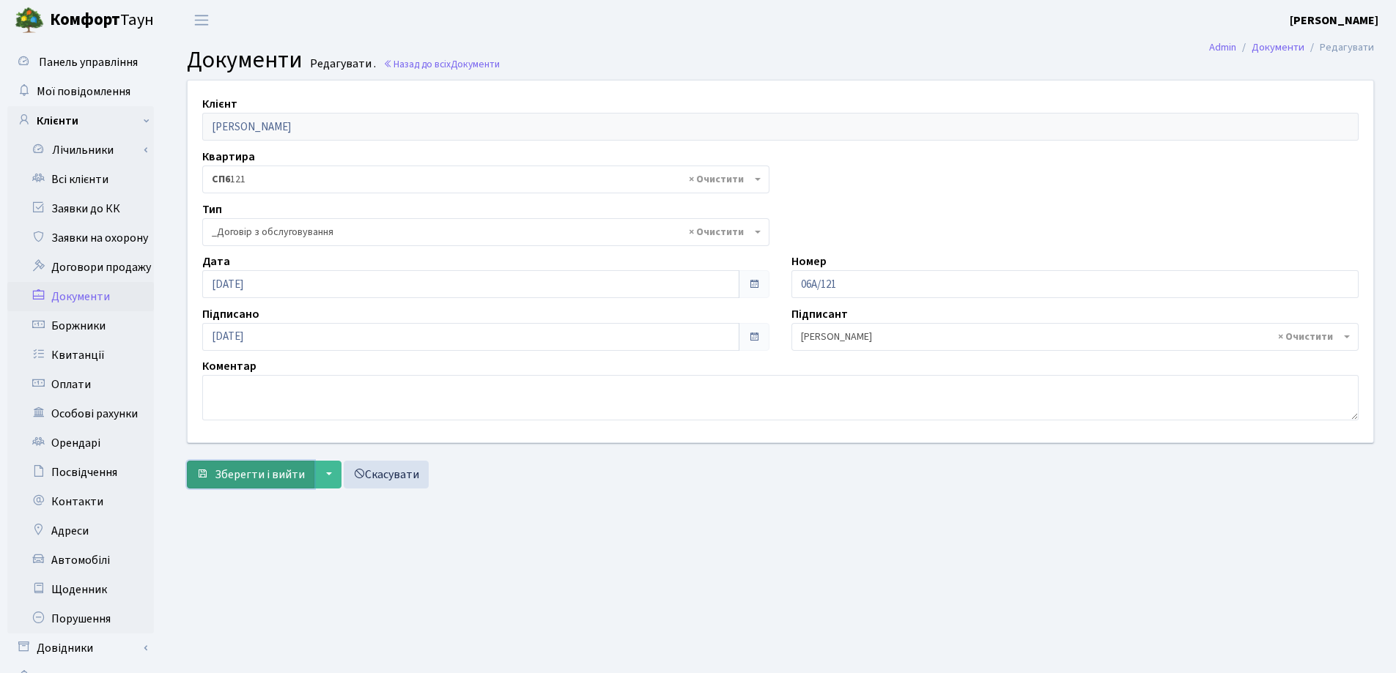
click at [258, 470] on span "Зберегти і вийти" at bounding box center [260, 475] width 90 height 16
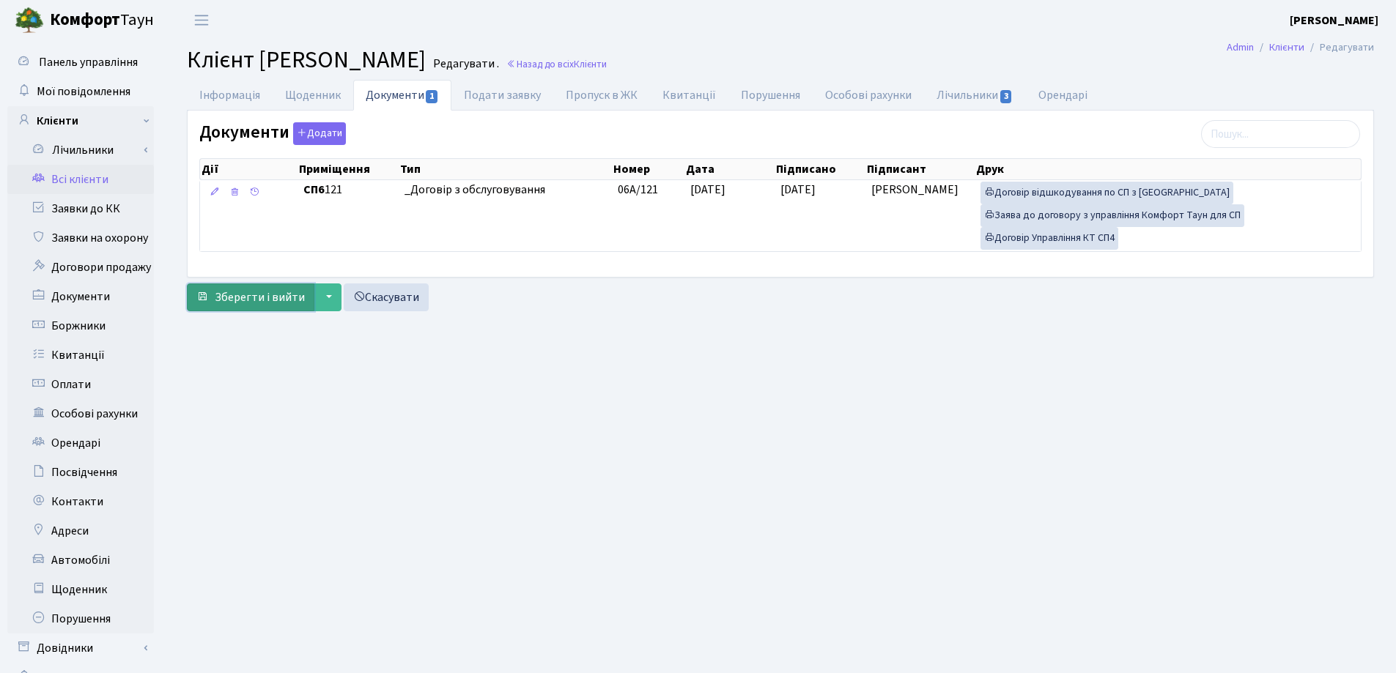
click at [262, 289] on span "Зберегти і вийти" at bounding box center [260, 297] width 90 height 16
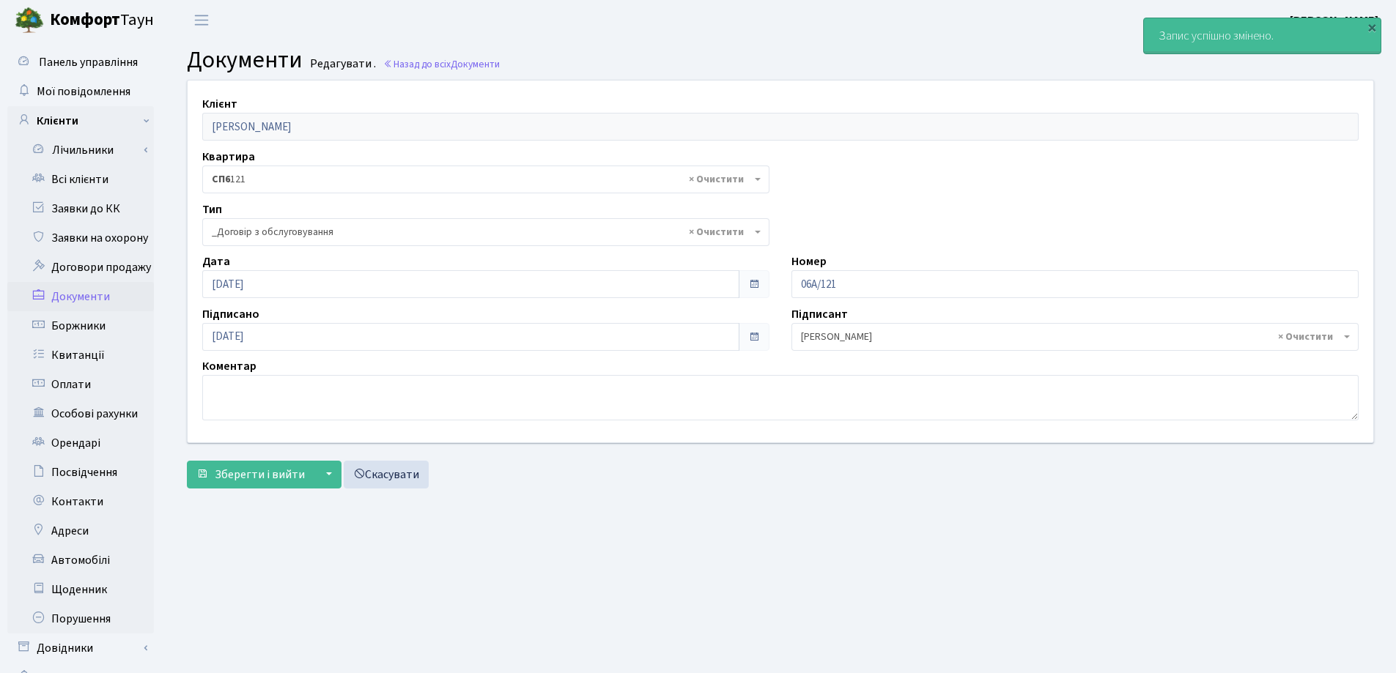
select select "289"
click at [86, 180] on link "Всі клієнти" at bounding box center [80, 179] width 147 height 29
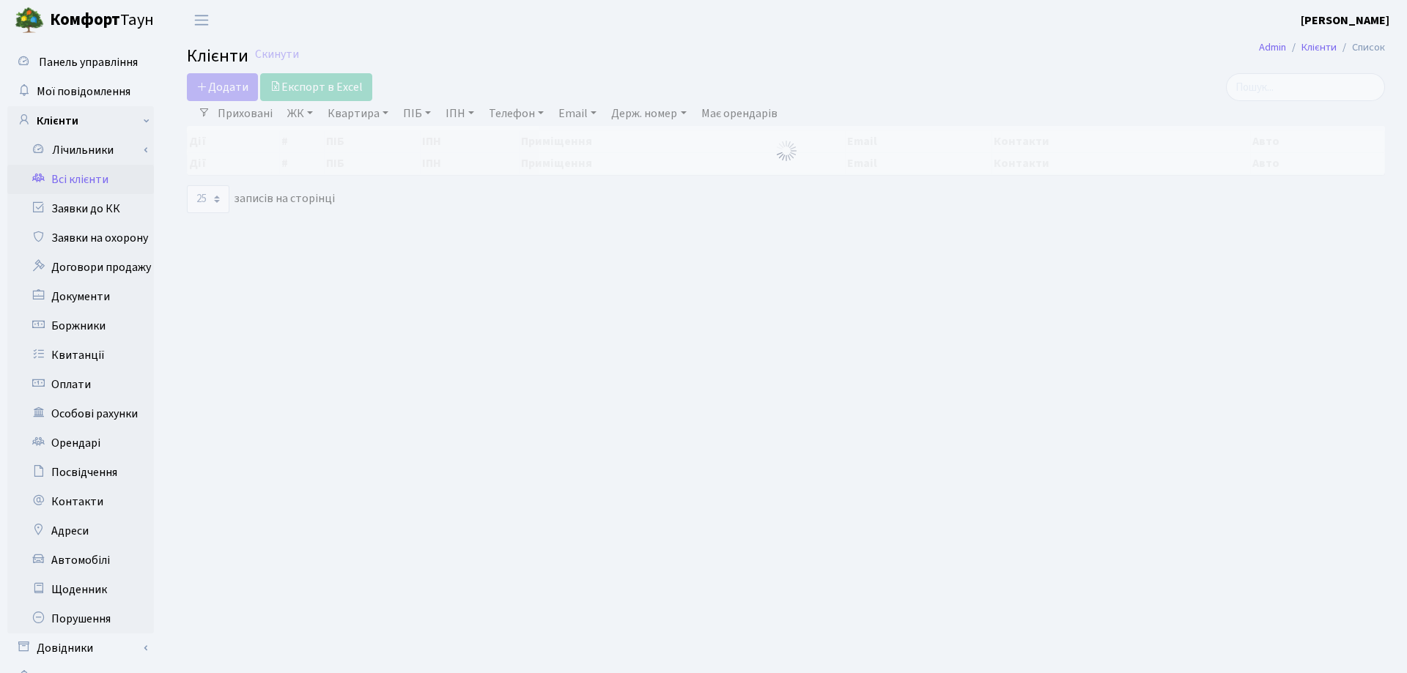
select select "25"
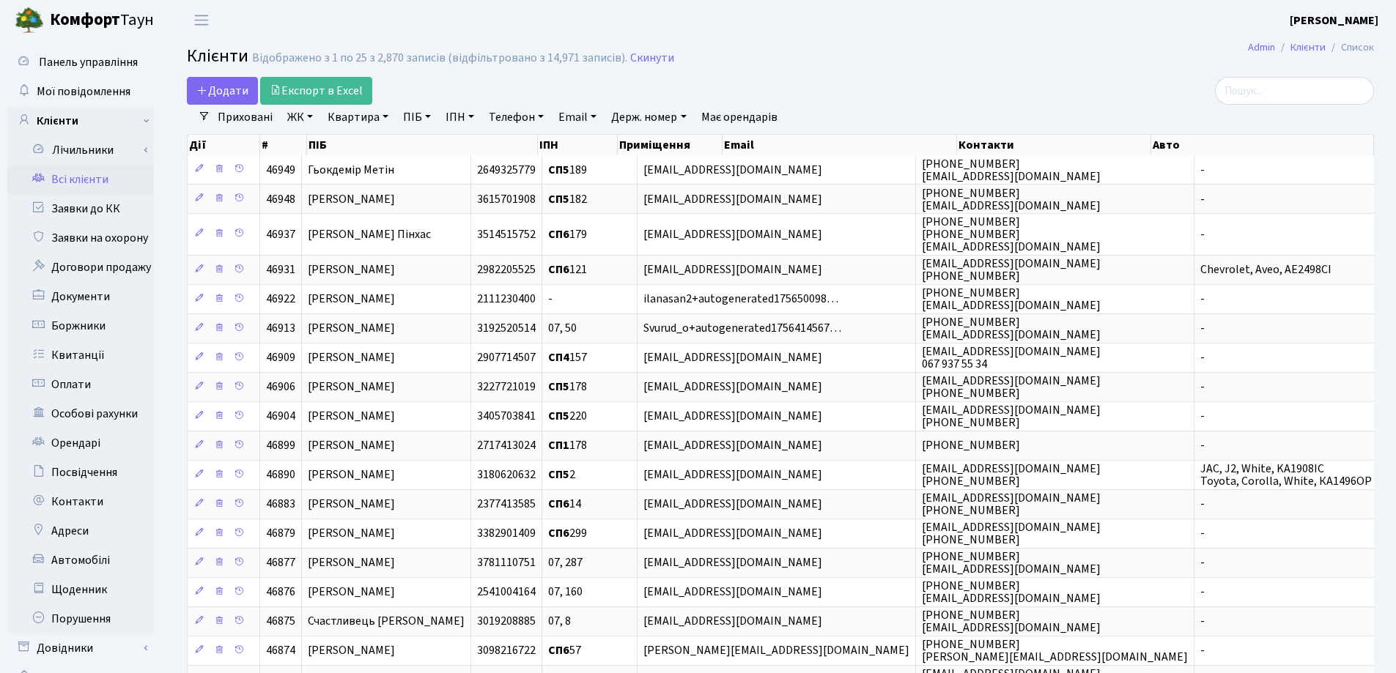
click at [388, 116] on link "Квартира" at bounding box center [358, 117] width 73 height 25
type input "Бор"
drag, startPoint x: 423, startPoint y: 153, endPoint x: 673, endPoint y: 133, distance: 250.6
click at [423, 153] on link at bounding box center [422, 146] width 31 height 28
drag, startPoint x: 1275, startPoint y: 99, endPoint x: 1283, endPoint y: 97, distance: 9.1
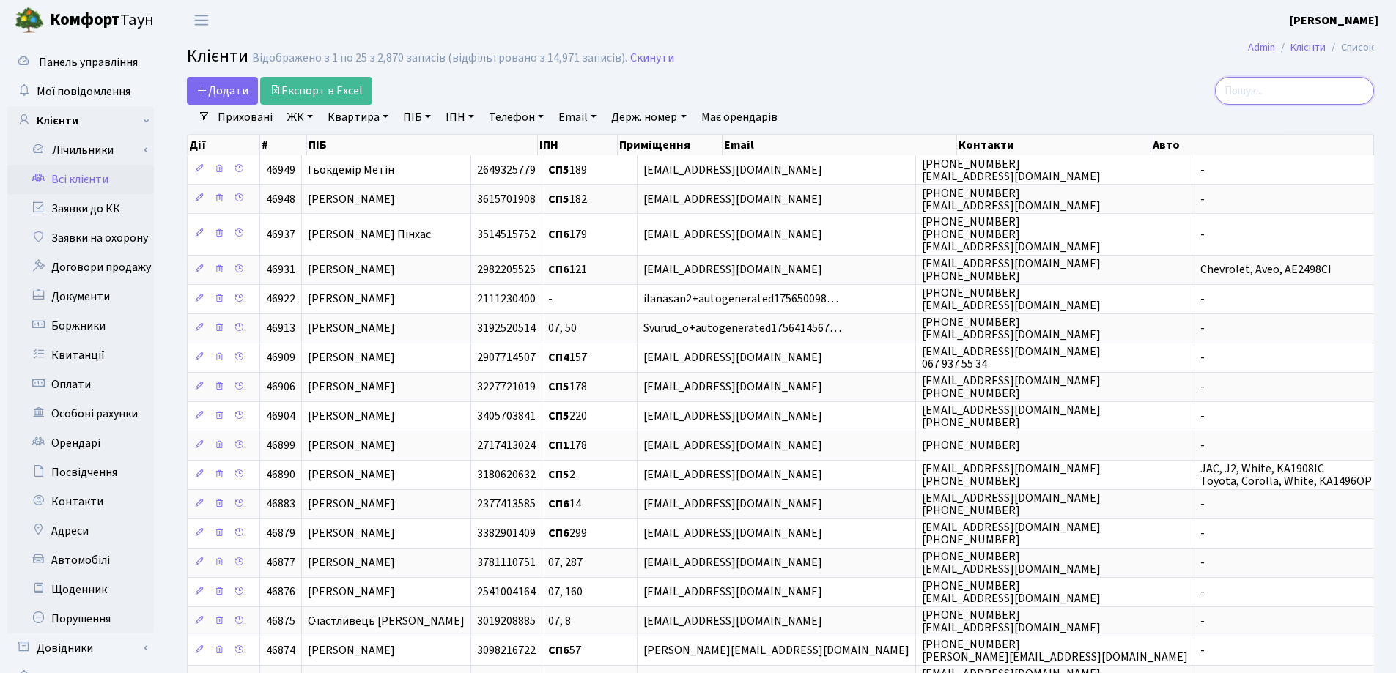
click at [1280, 97] on input "search" at bounding box center [1294, 91] width 159 height 28
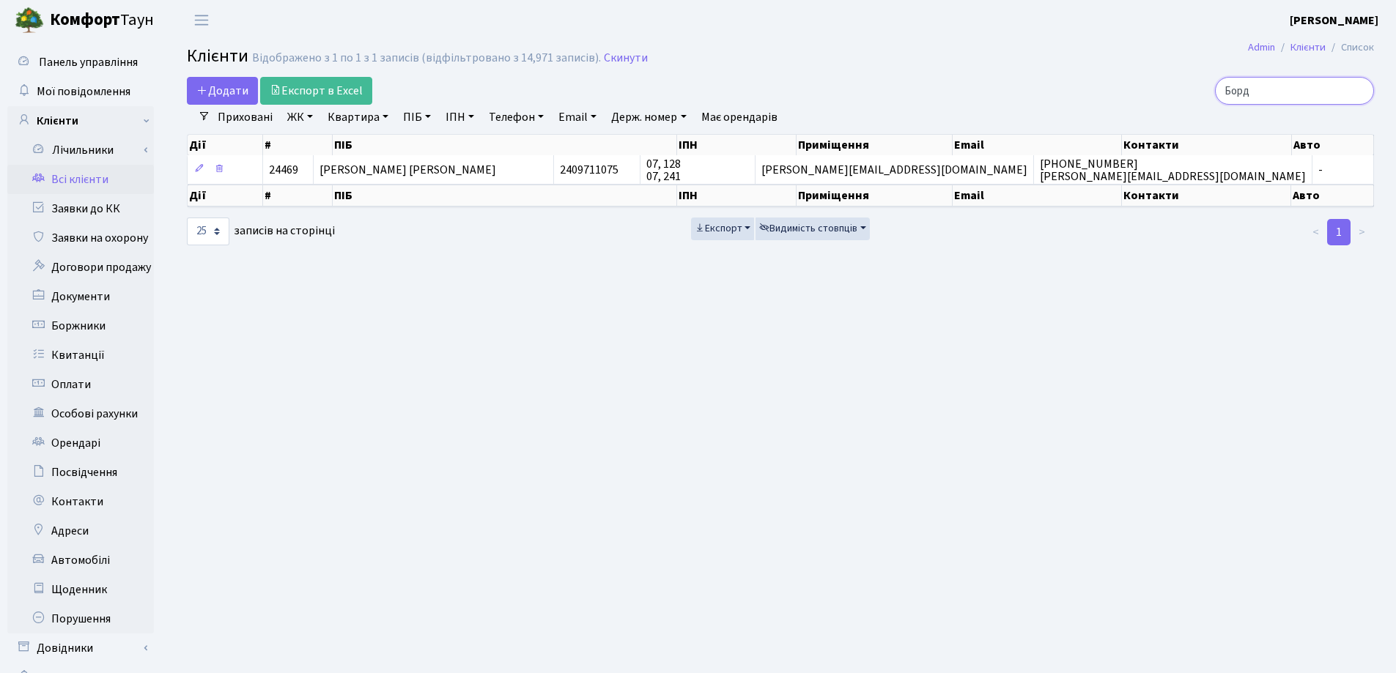
type input "Бор"
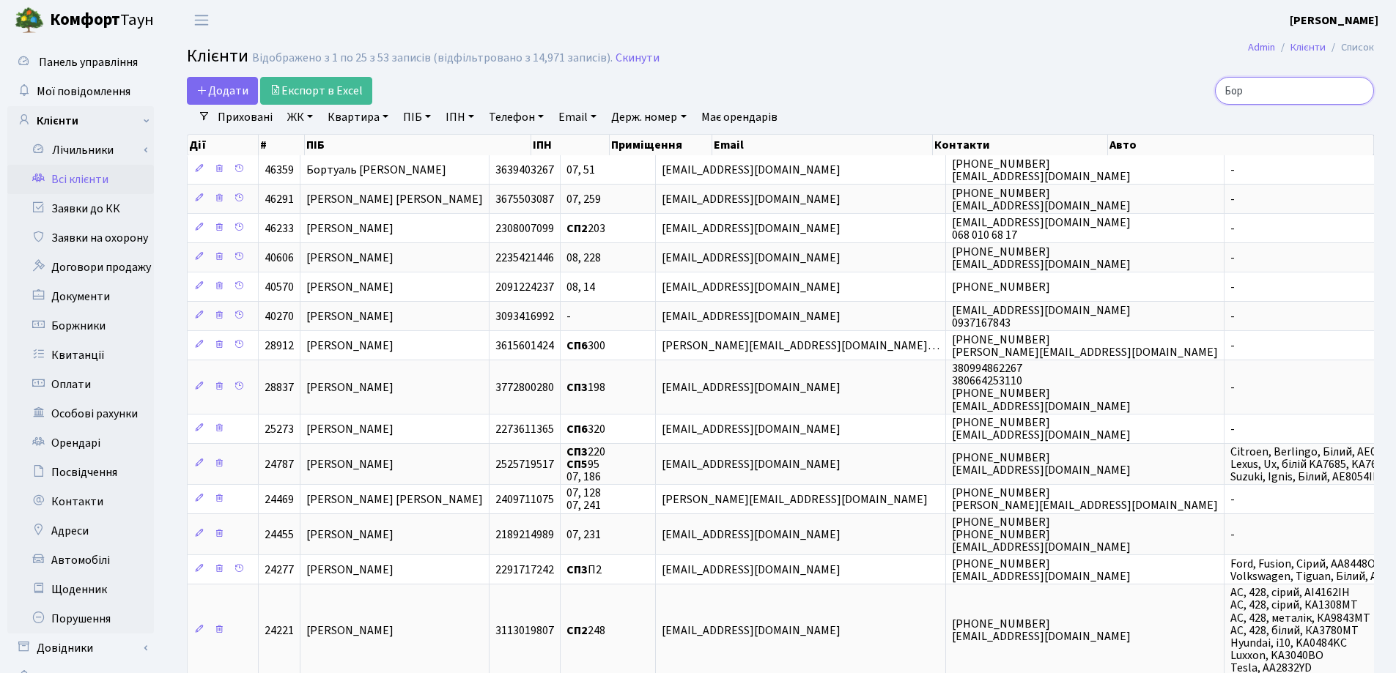
click at [1359, 93] on input "Бор" at bounding box center [1294, 91] width 159 height 28
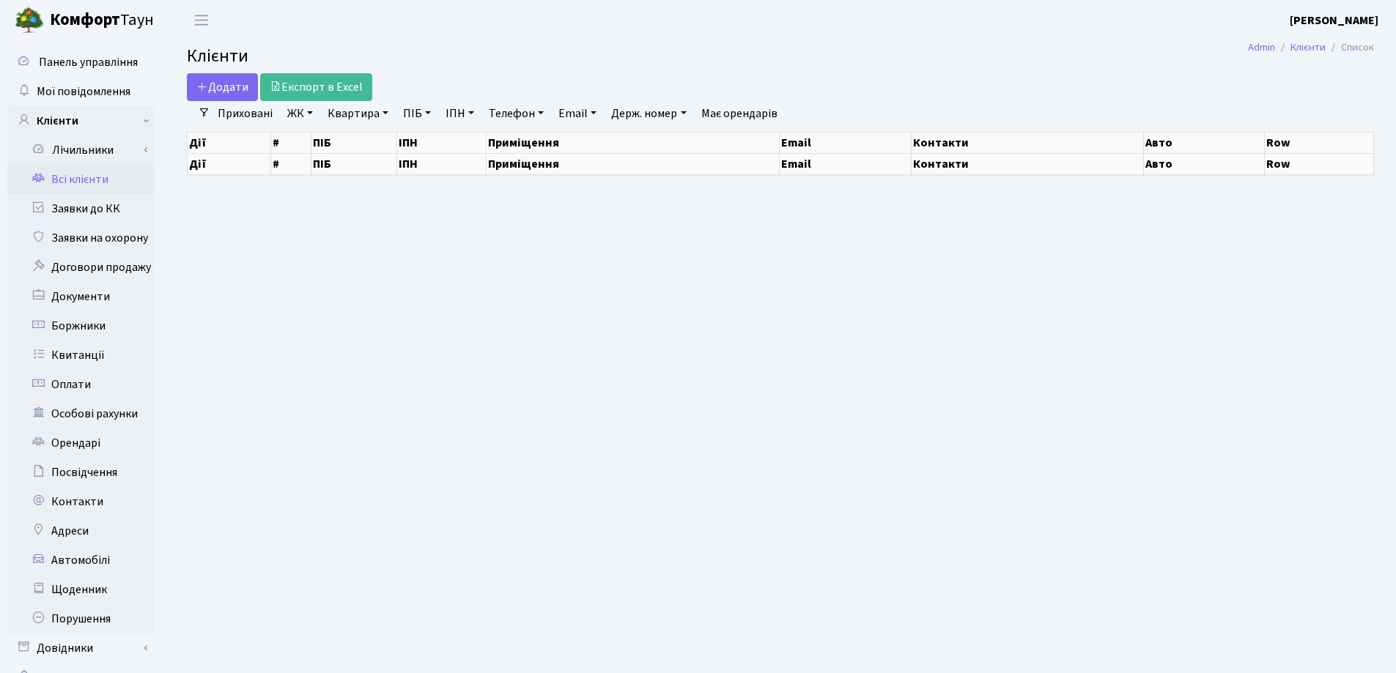
select select "25"
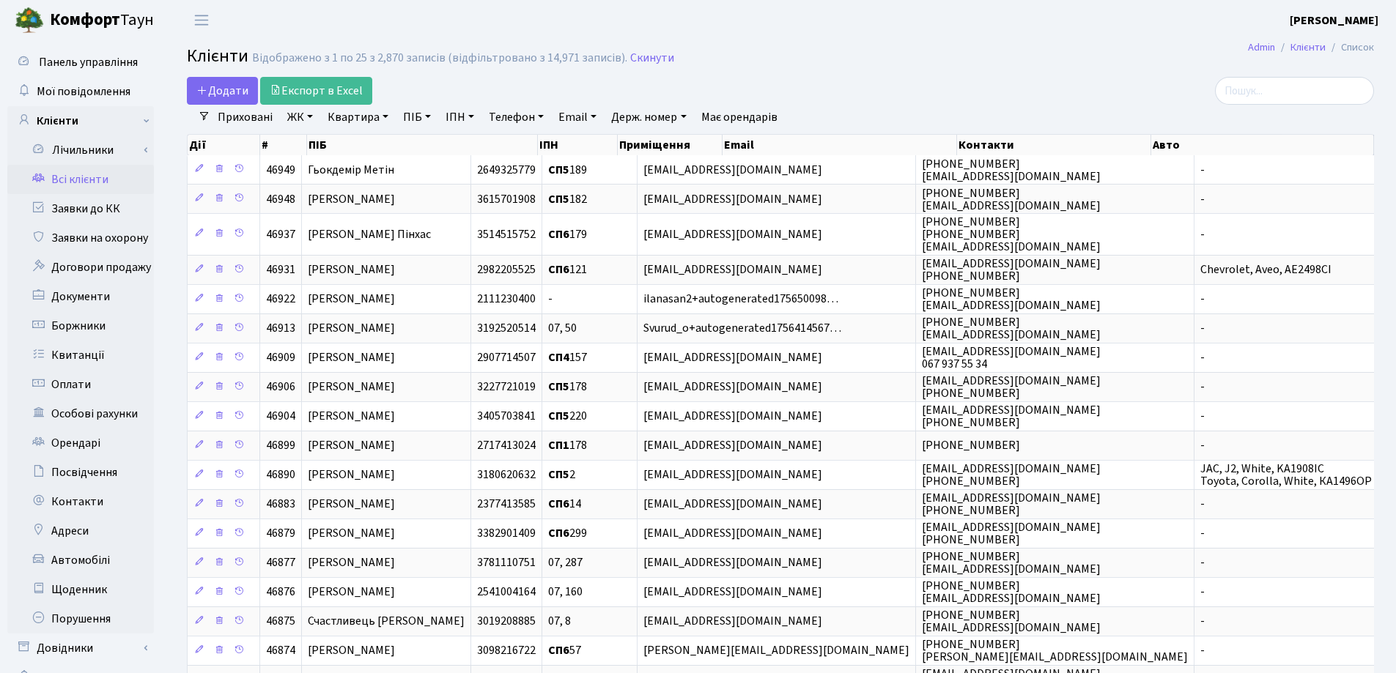
click at [920, 91] on div "Додати Експорт в Excel" at bounding box center [579, 91] width 784 height 28
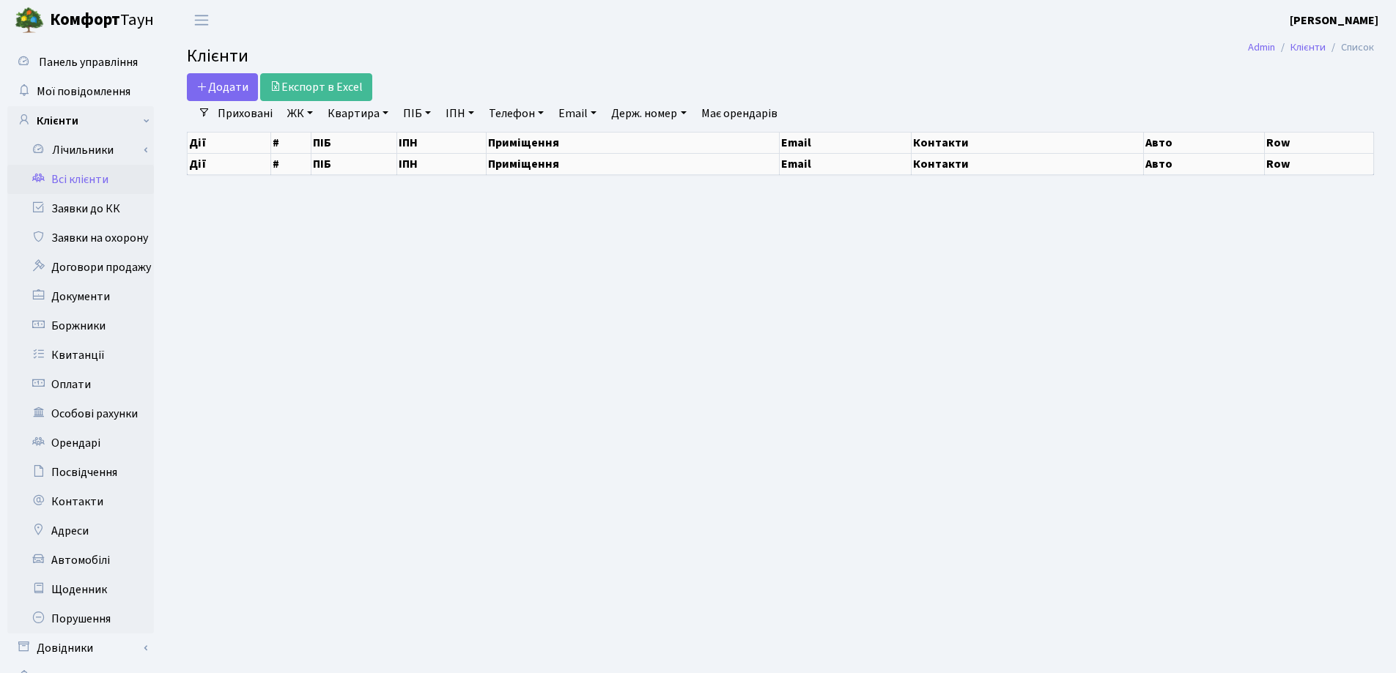
select select "25"
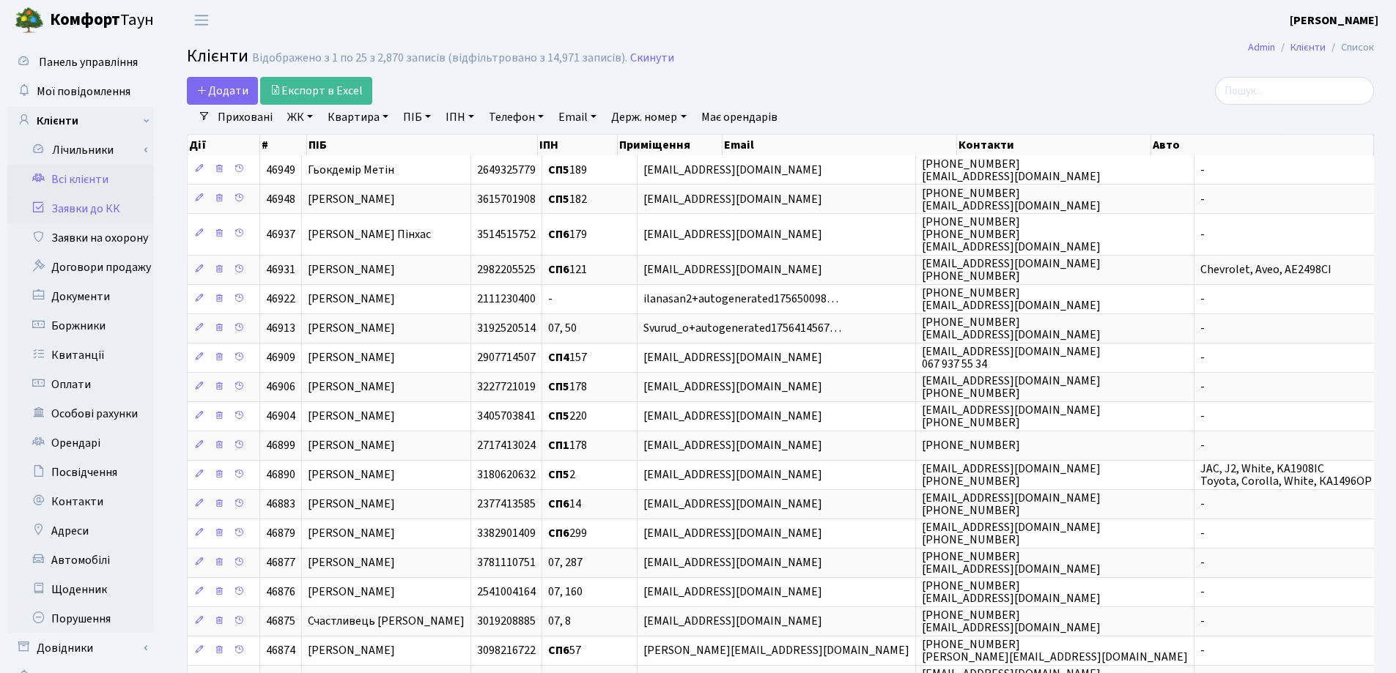
click at [58, 210] on link "Заявки до КК" at bounding box center [80, 208] width 147 height 29
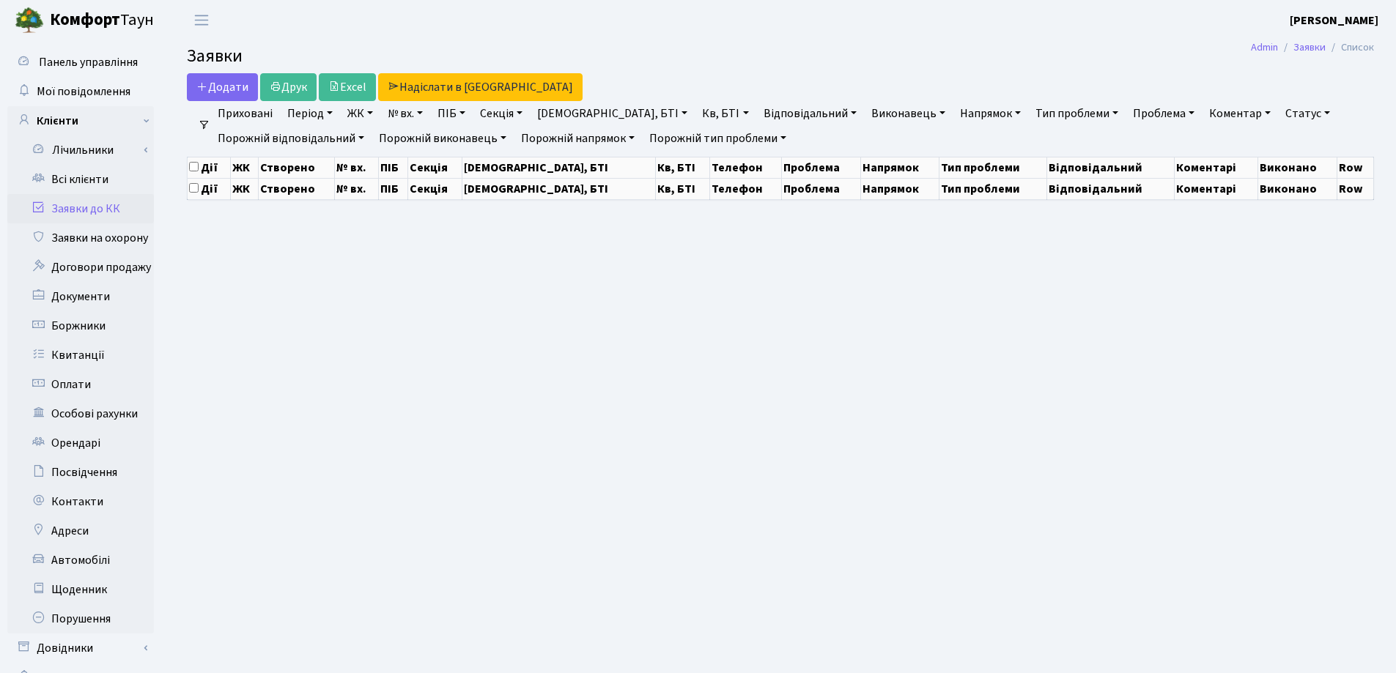
select select "25"
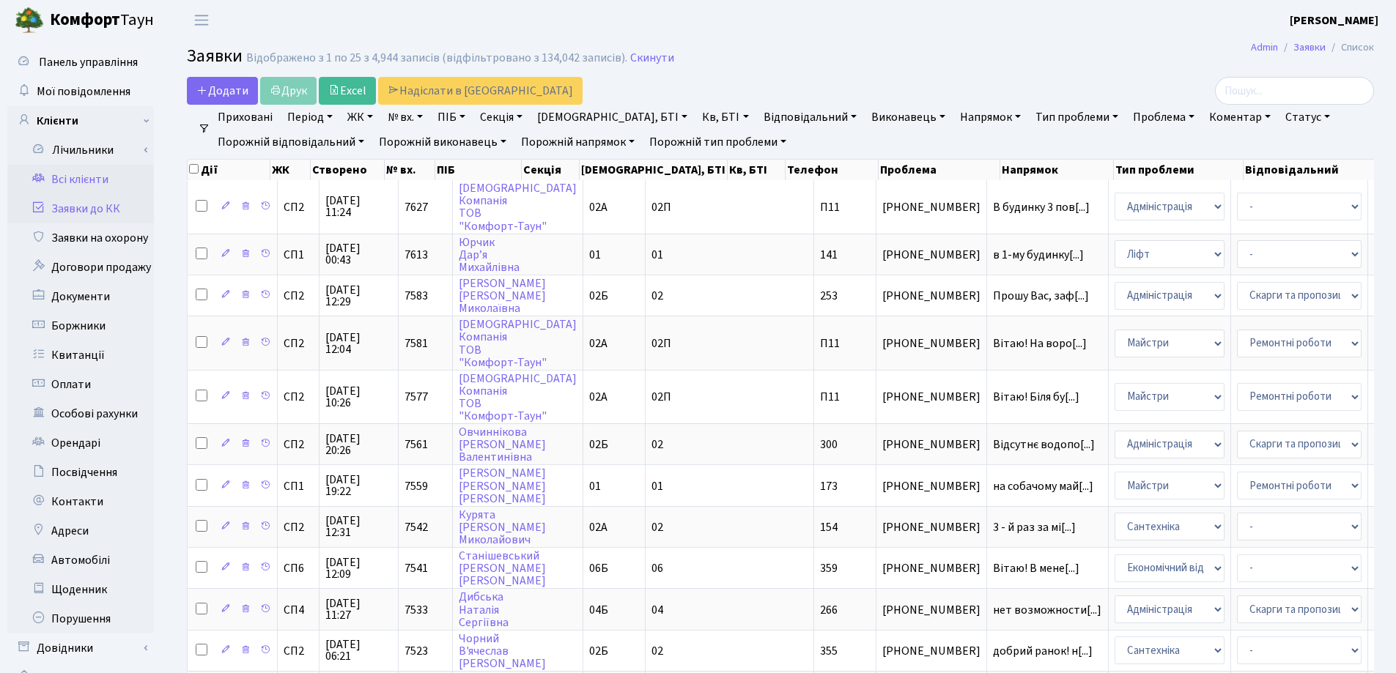
click at [105, 178] on link "Всі клієнти" at bounding box center [80, 179] width 147 height 29
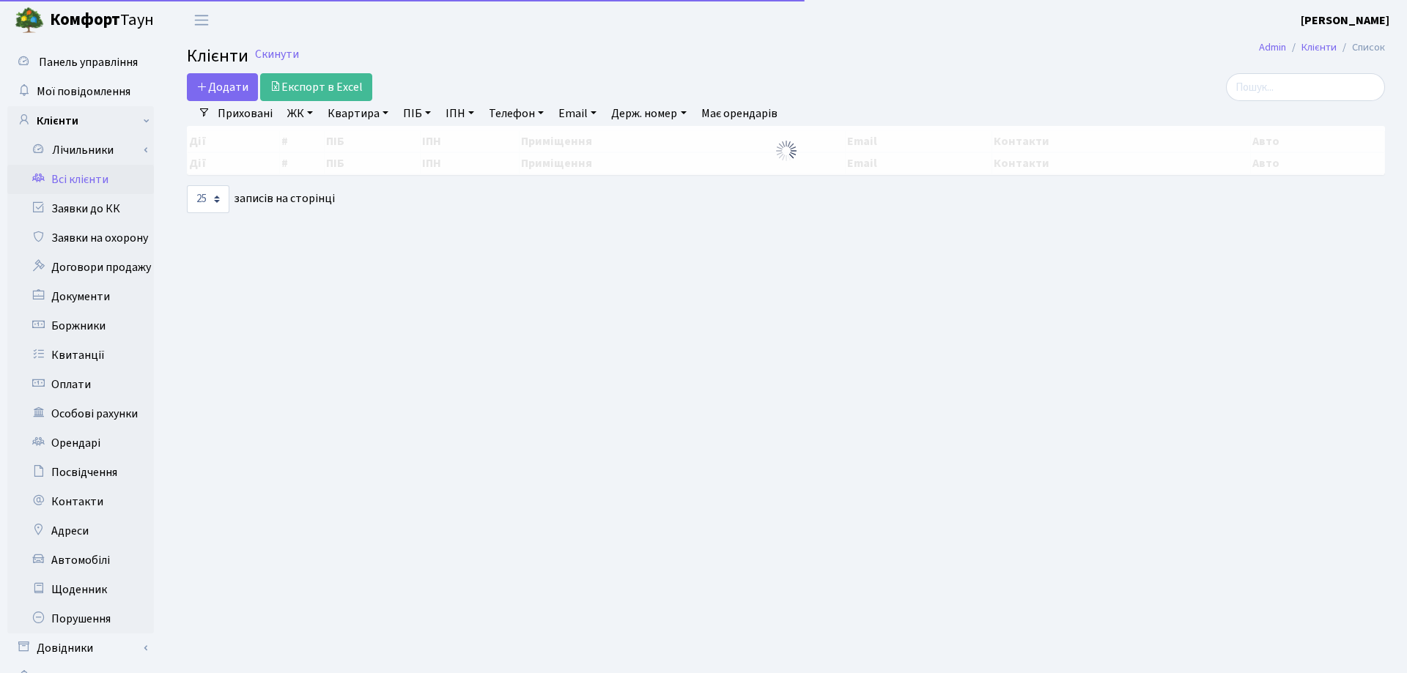
select select "25"
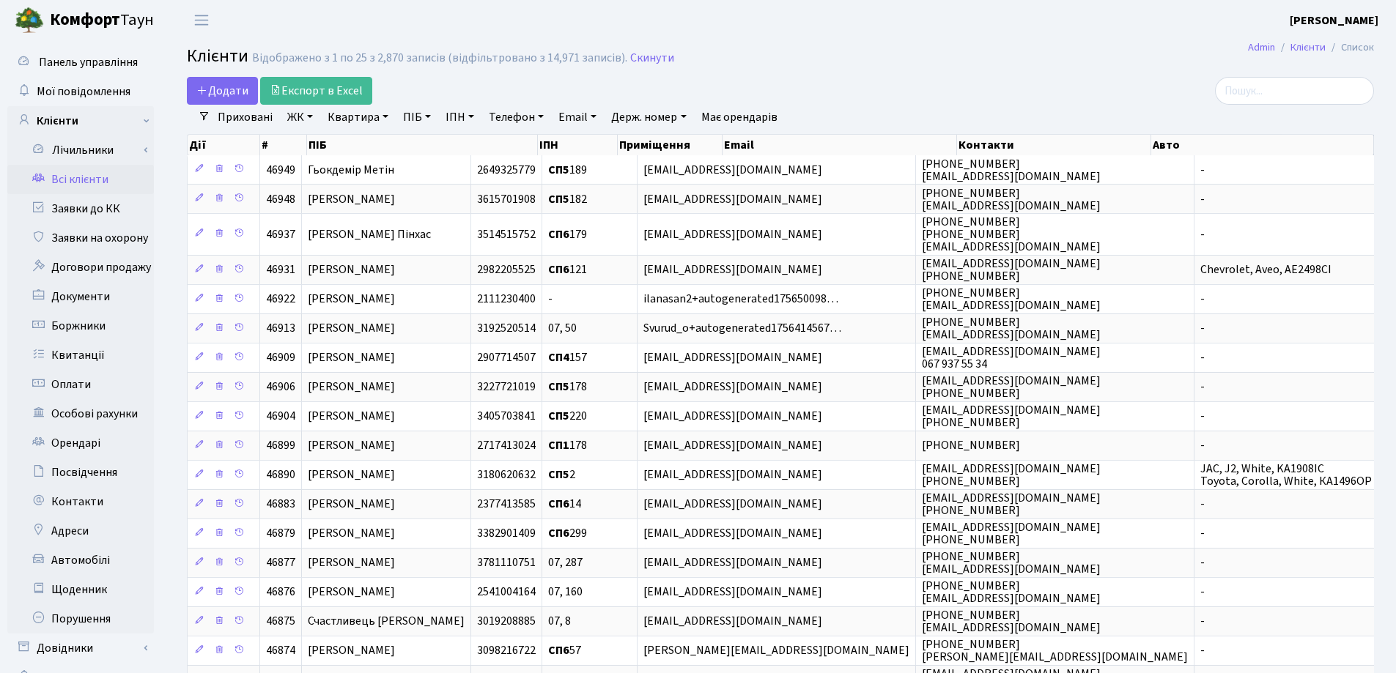
click at [388, 115] on link "Квартира" at bounding box center [358, 117] width 73 height 25
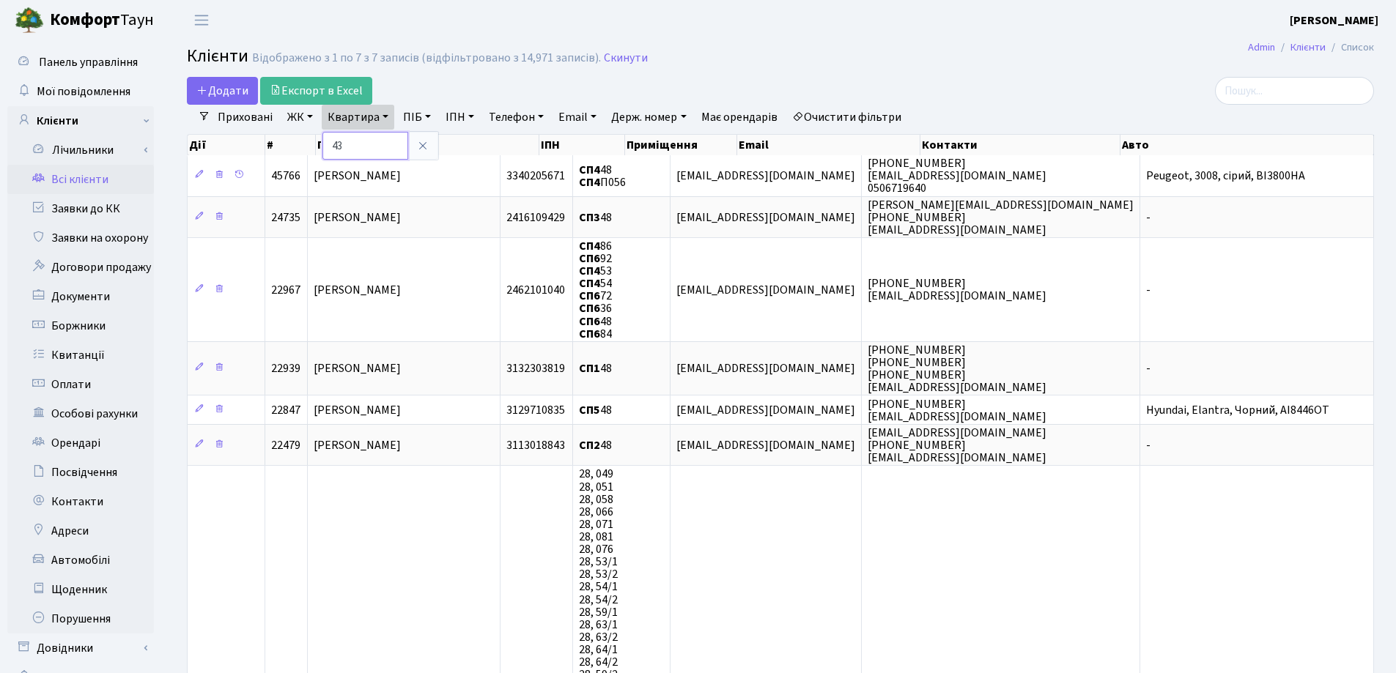
type input "43"
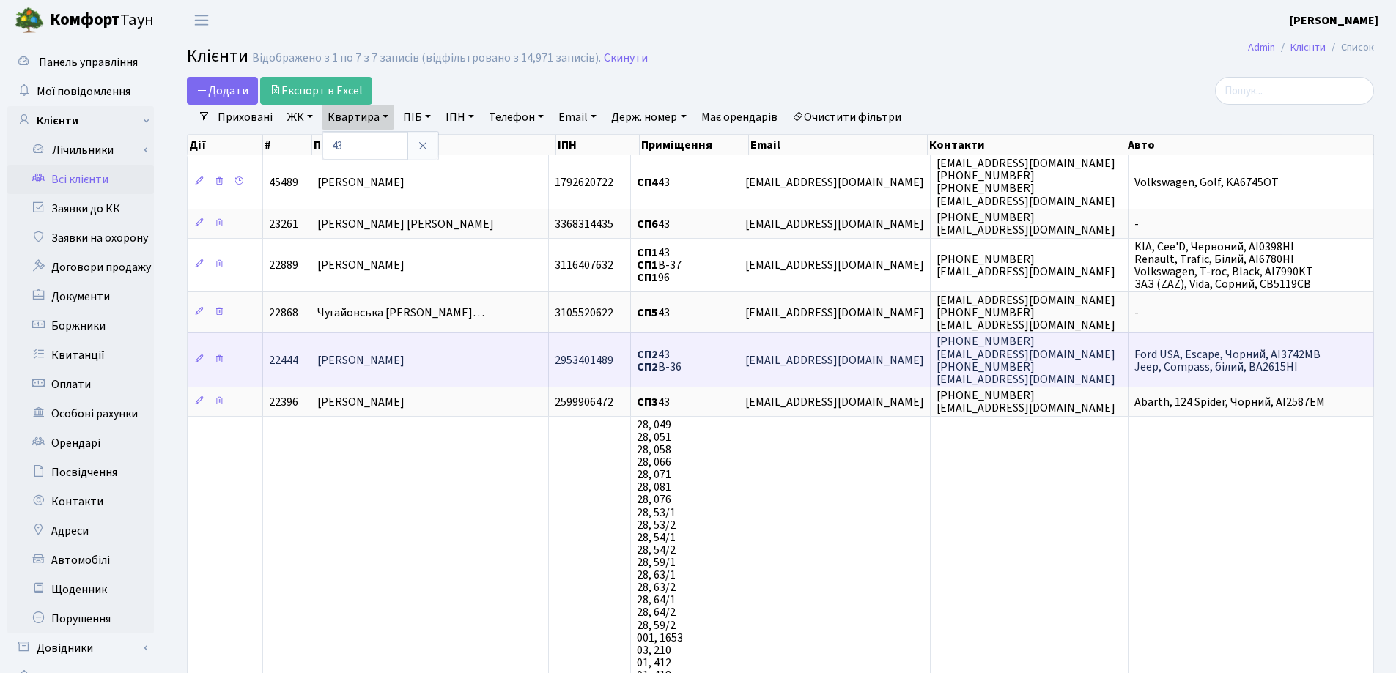
click at [404, 353] on span "Сокол Світлана Олексіївна" at bounding box center [360, 360] width 87 height 16
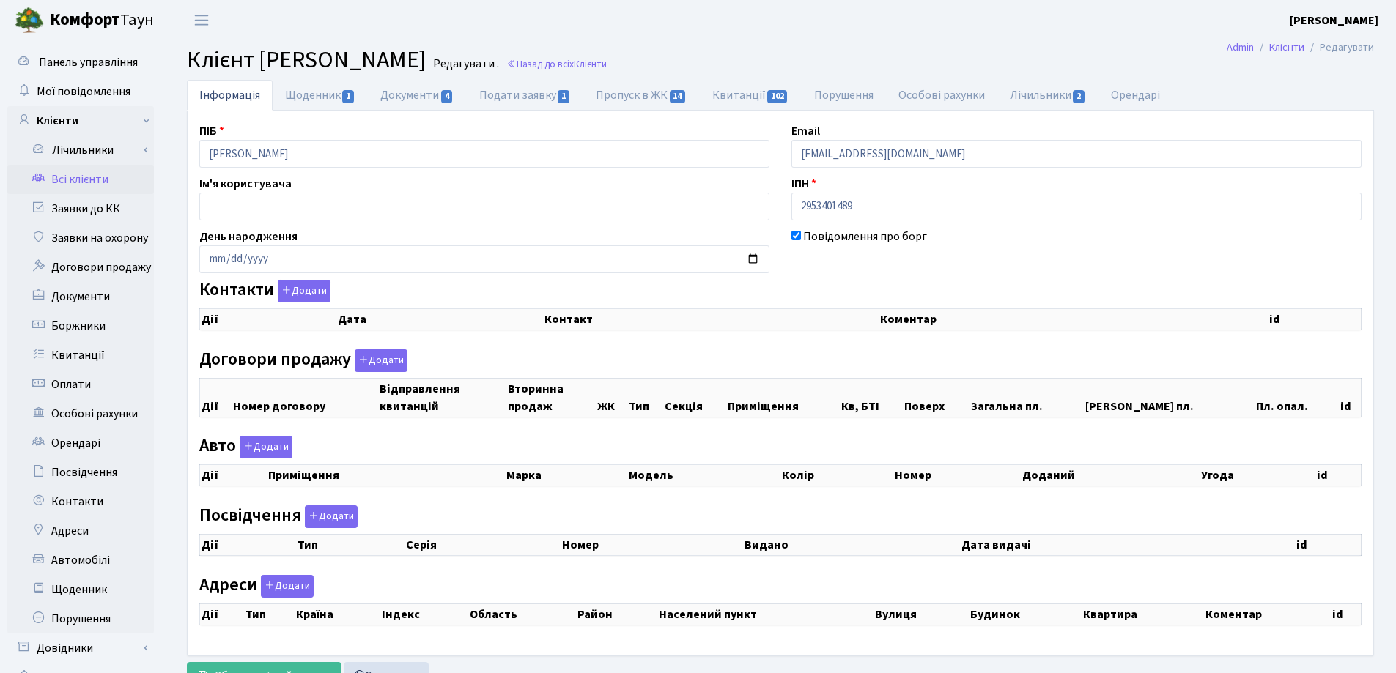
checkbox input "true"
select select "25"
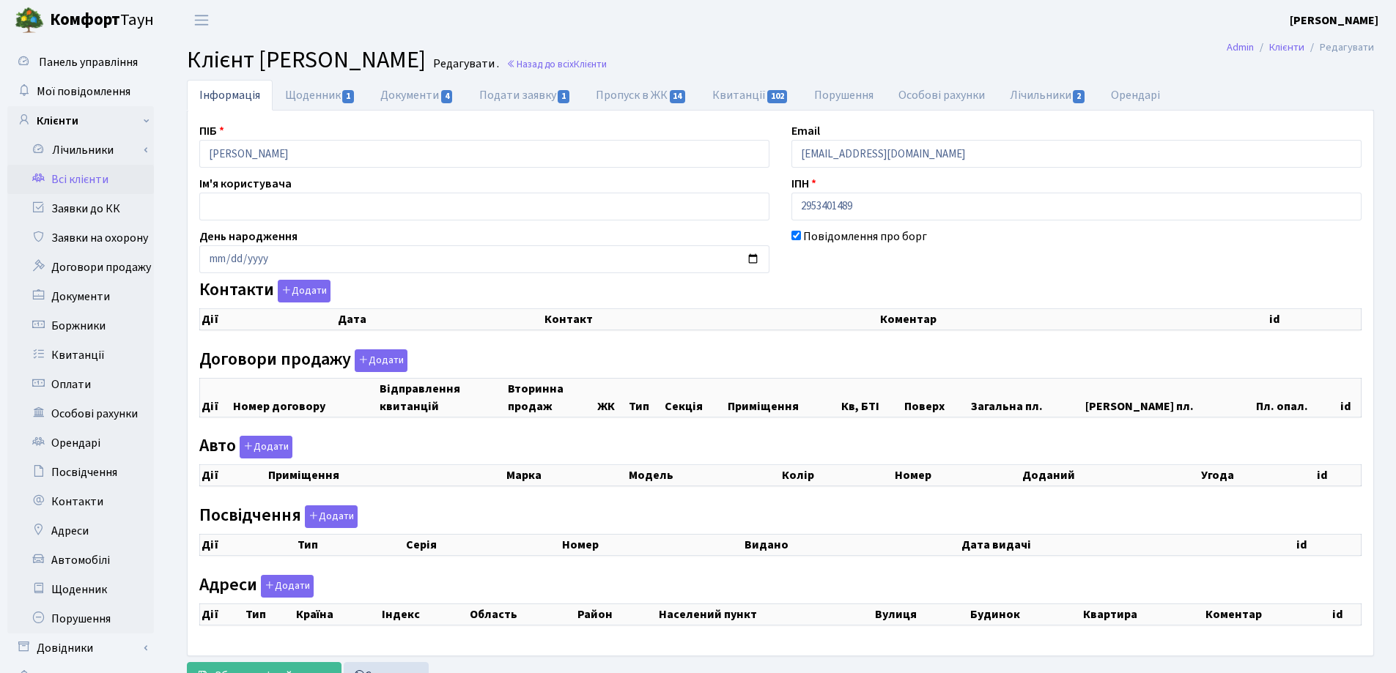
select select "25"
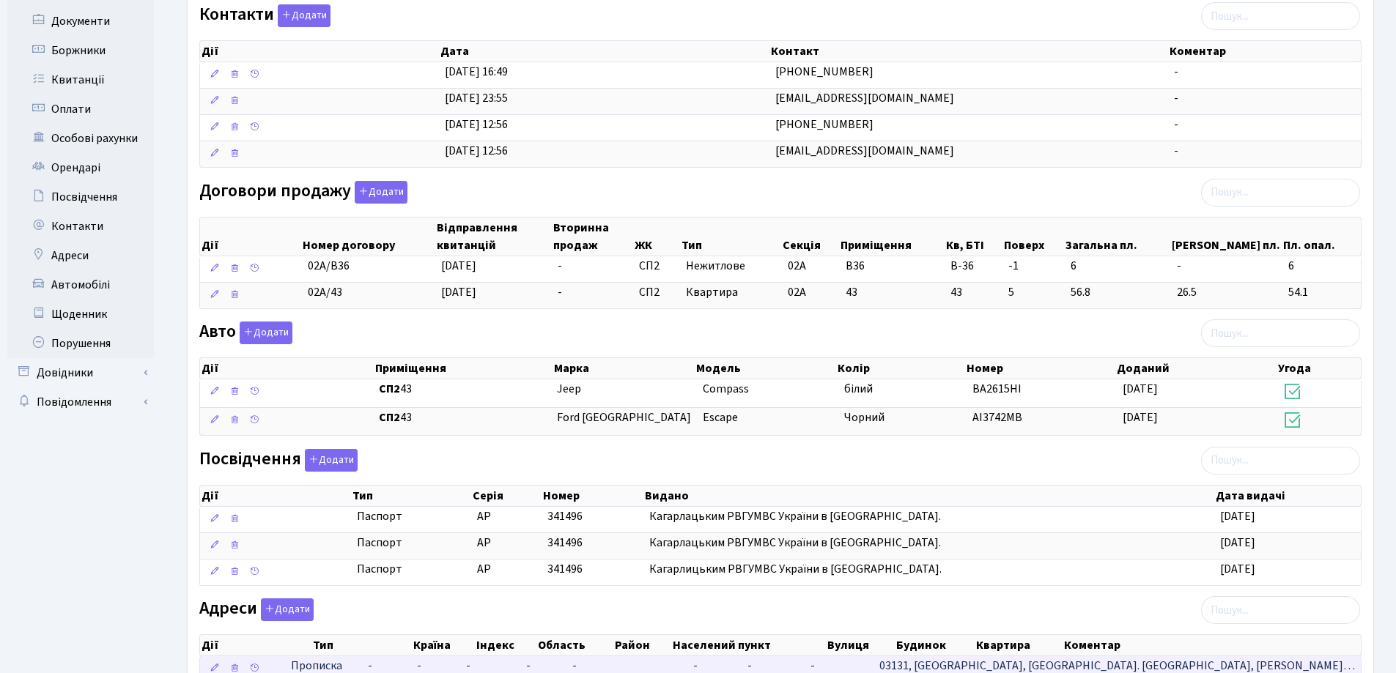
scroll to position [440, 0]
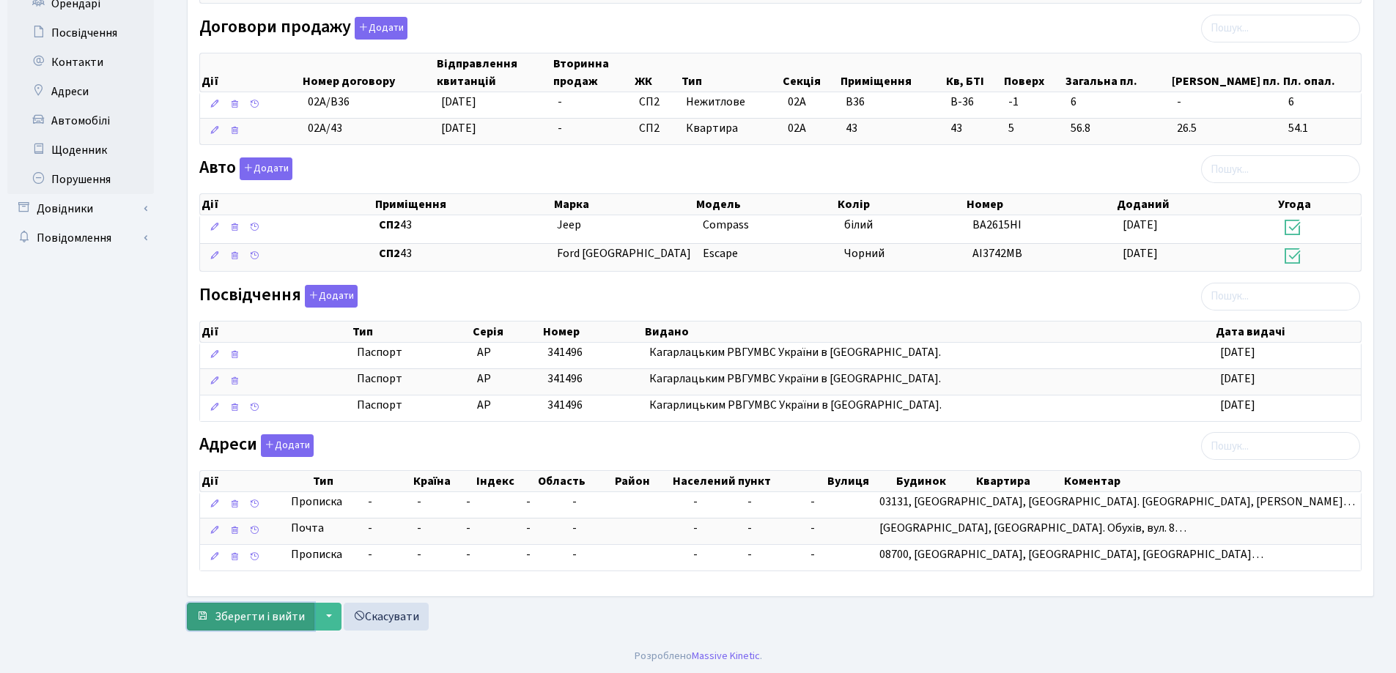
click at [287, 629] on button "Зберегти і вийти" at bounding box center [250, 617] width 127 height 28
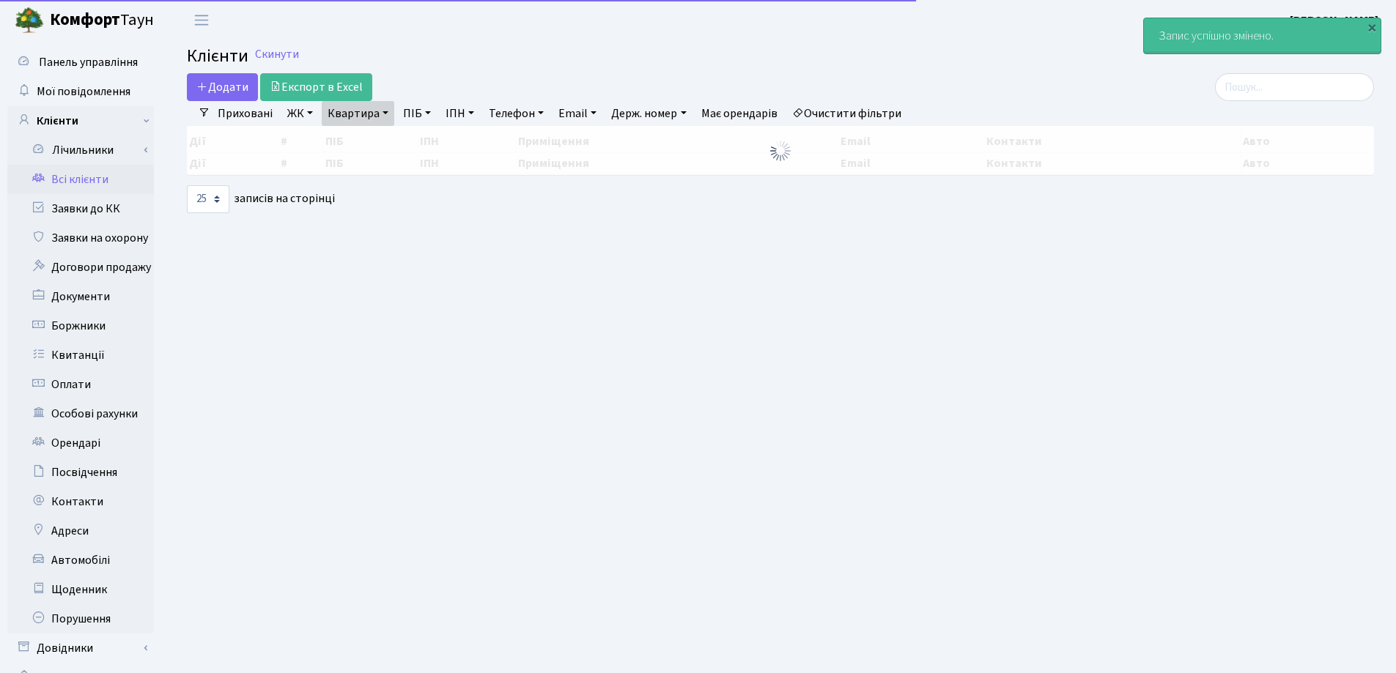
select select "25"
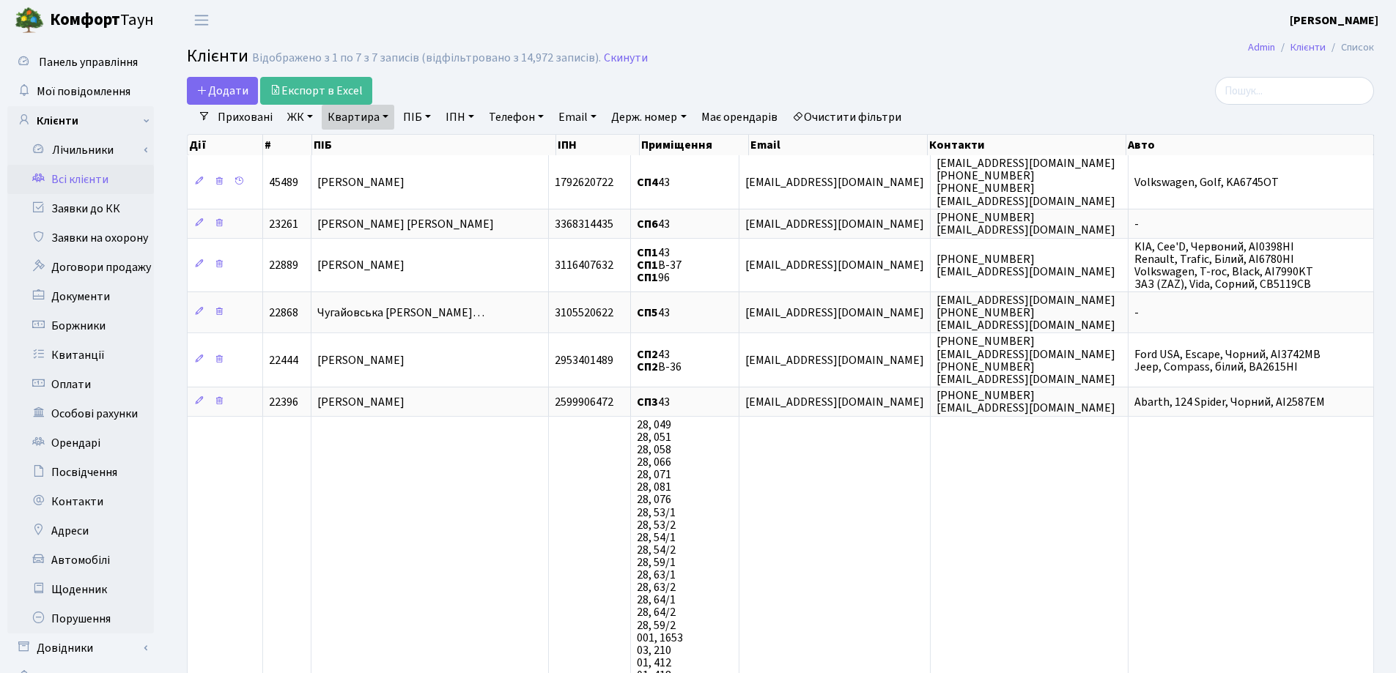
click at [388, 116] on link "Квартира" at bounding box center [358, 117] width 73 height 25
click at [418, 144] on icon at bounding box center [423, 146] width 12 height 12
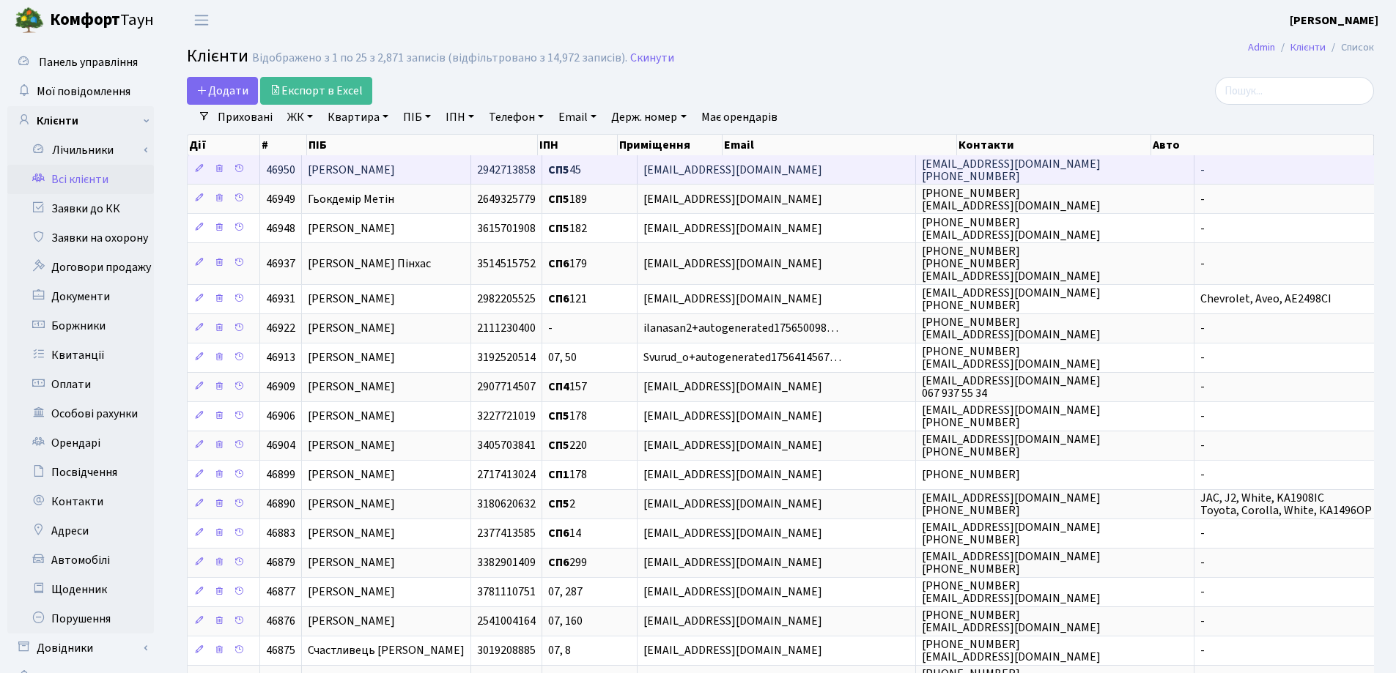
click at [387, 168] on span "[PERSON_NAME]" at bounding box center [351, 170] width 87 height 16
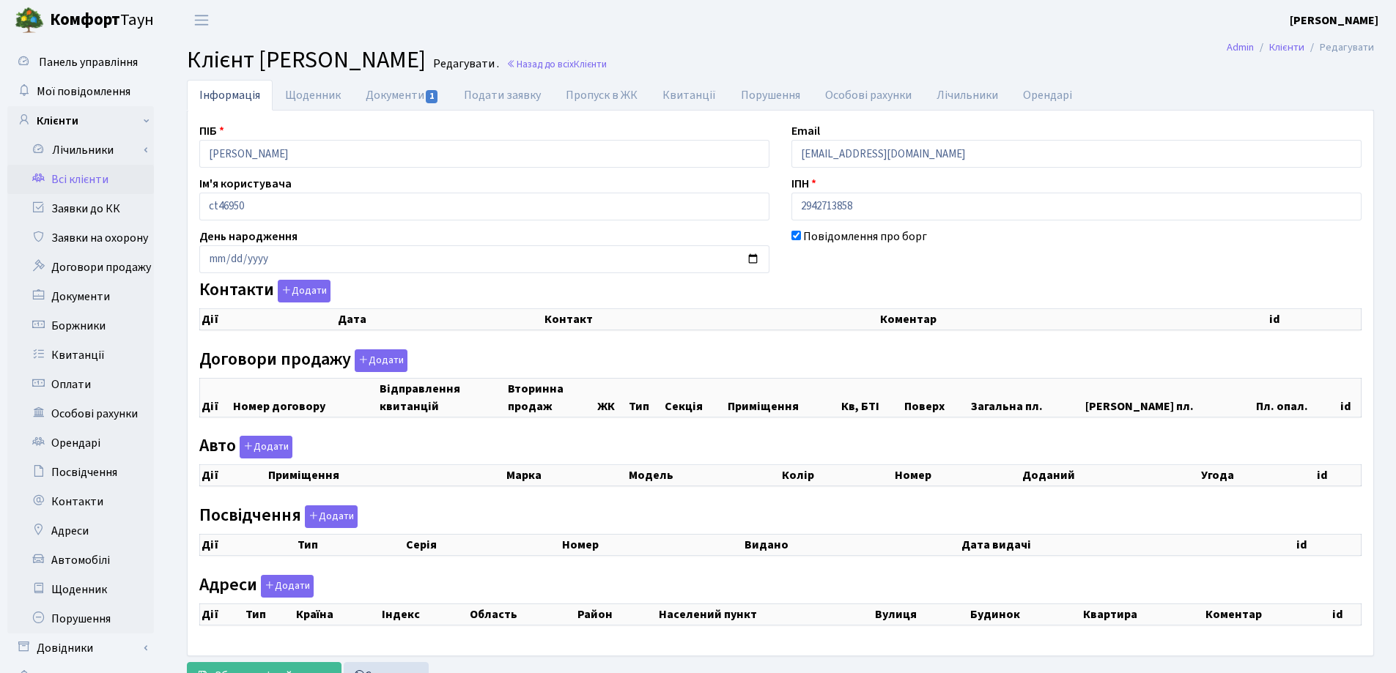
checkbox input "true"
select select "25"
